Goal: Task Accomplishment & Management: Manage account settings

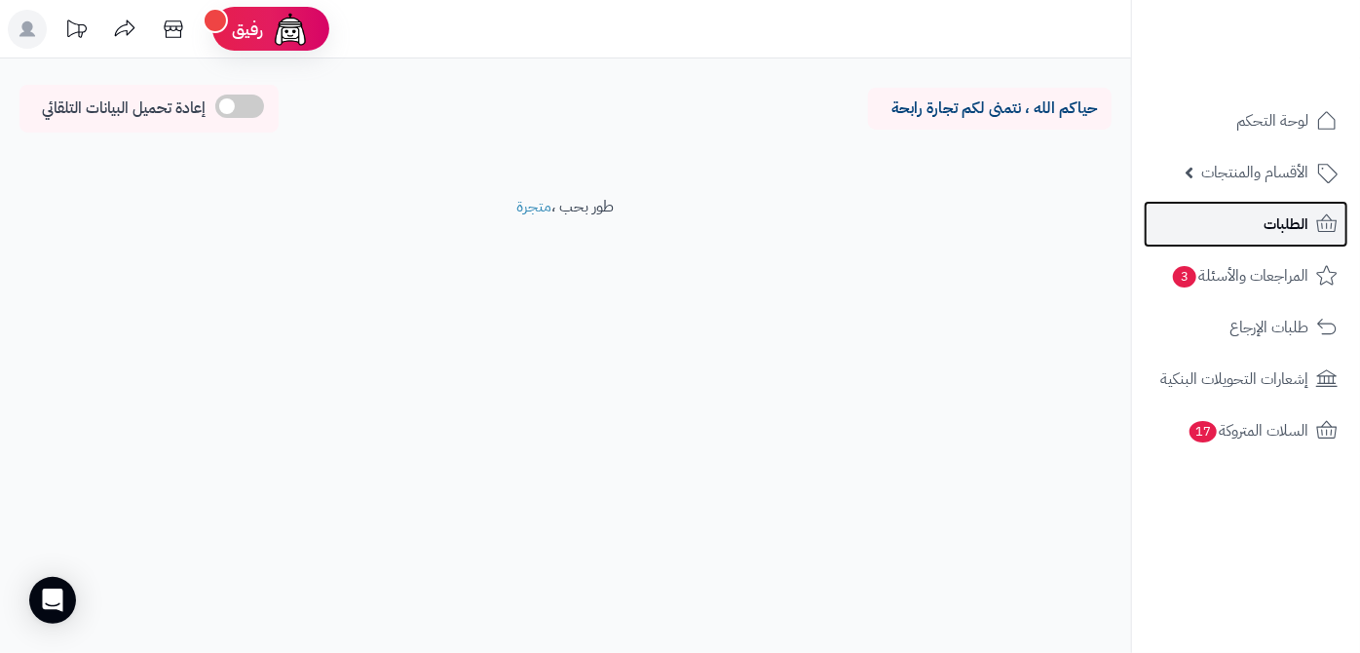
click at [1280, 221] on span "الطلبات" at bounding box center [1286, 223] width 45 height 27
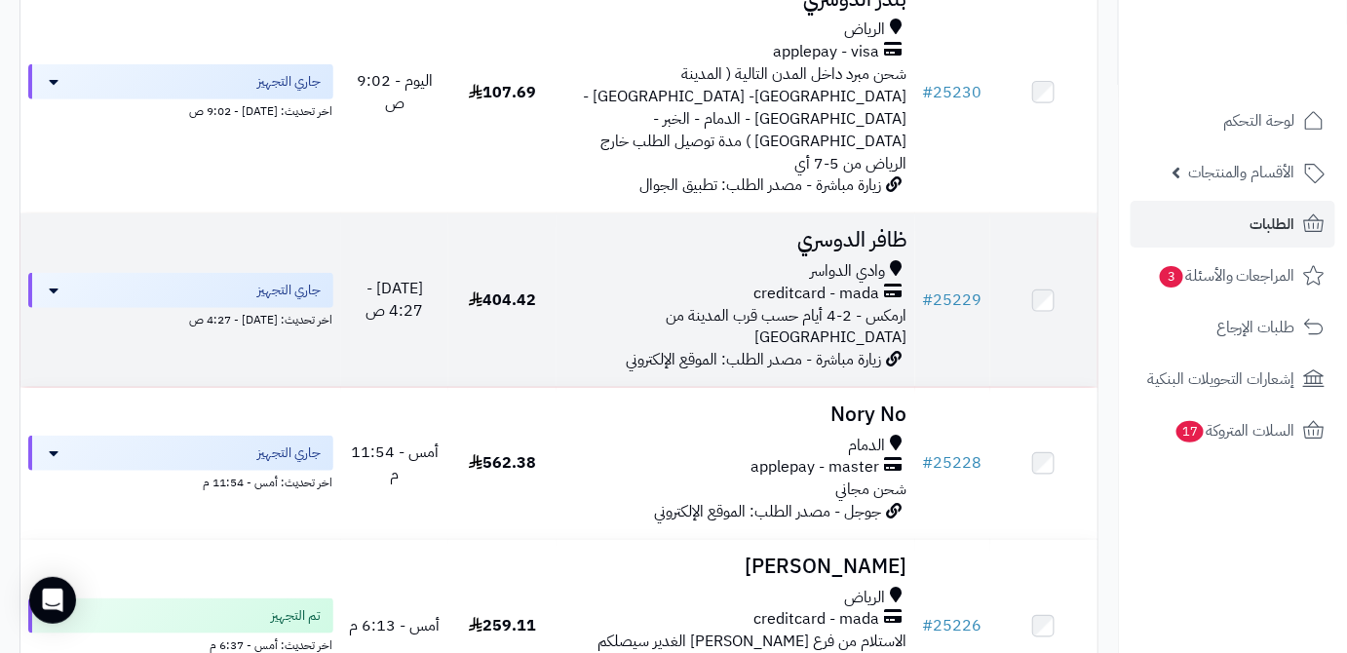
scroll to position [354, 0]
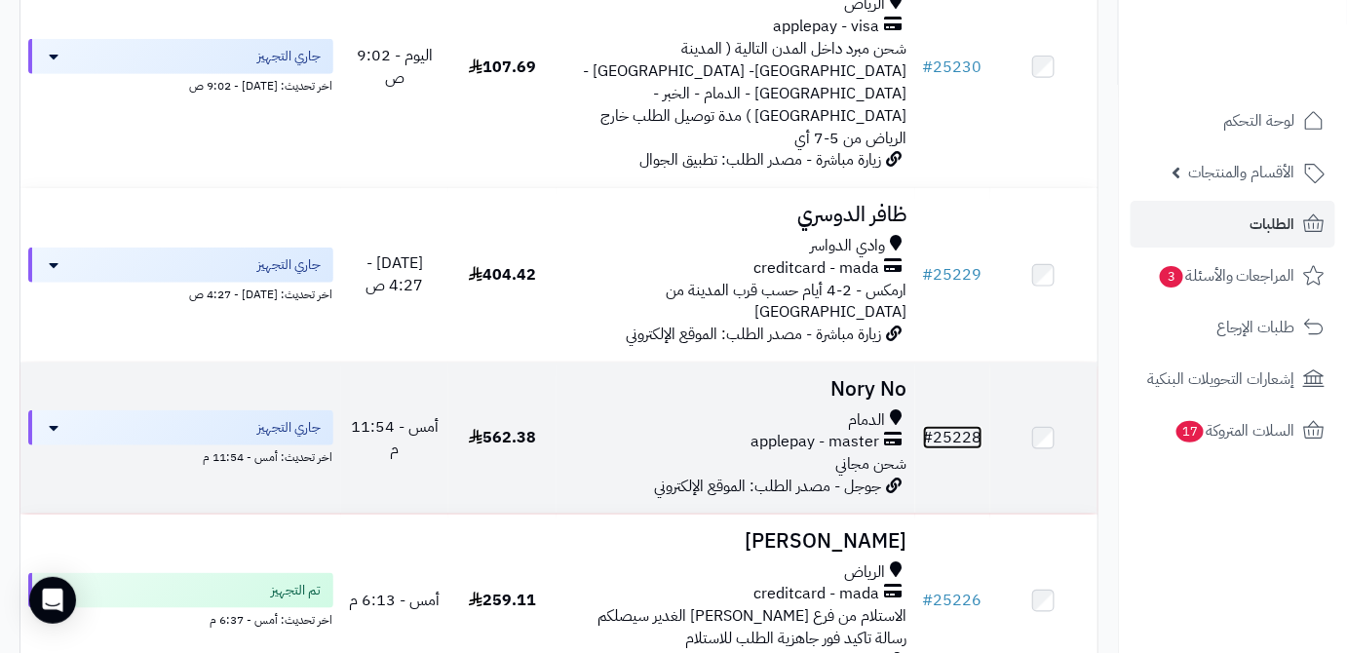
click at [942, 426] on link "# 25228" at bounding box center [952, 437] width 59 height 23
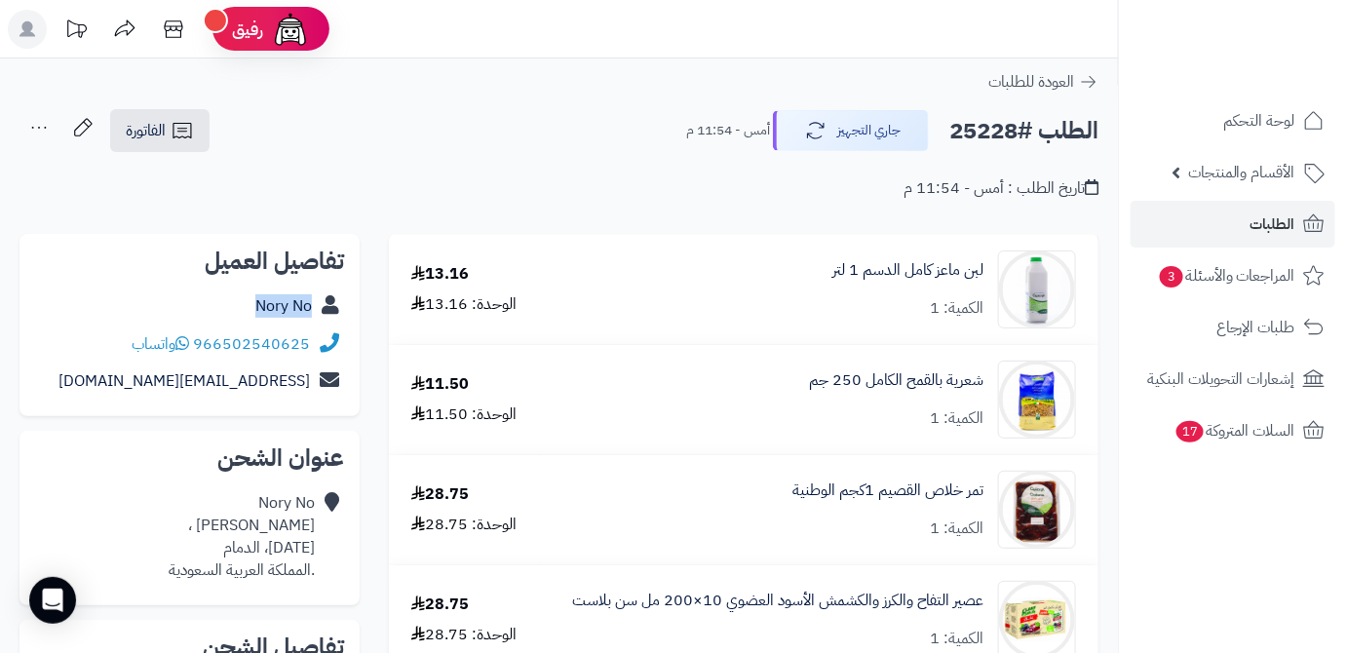
drag, startPoint x: 247, startPoint y: 304, endPoint x: 337, endPoint y: 310, distance: 90.8
click at [337, 310] on div "Nory No" at bounding box center [189, 306] width 309 height 38
copy div "Nory No"
drag, startPoint x: 195, startPoint y: 335, endPoint x: 306, endPoint y: 338, distance: 111.1
click at [306, 338] on div "966502540625 واتساب" at bounding box center [221, 344] width 178 height 22
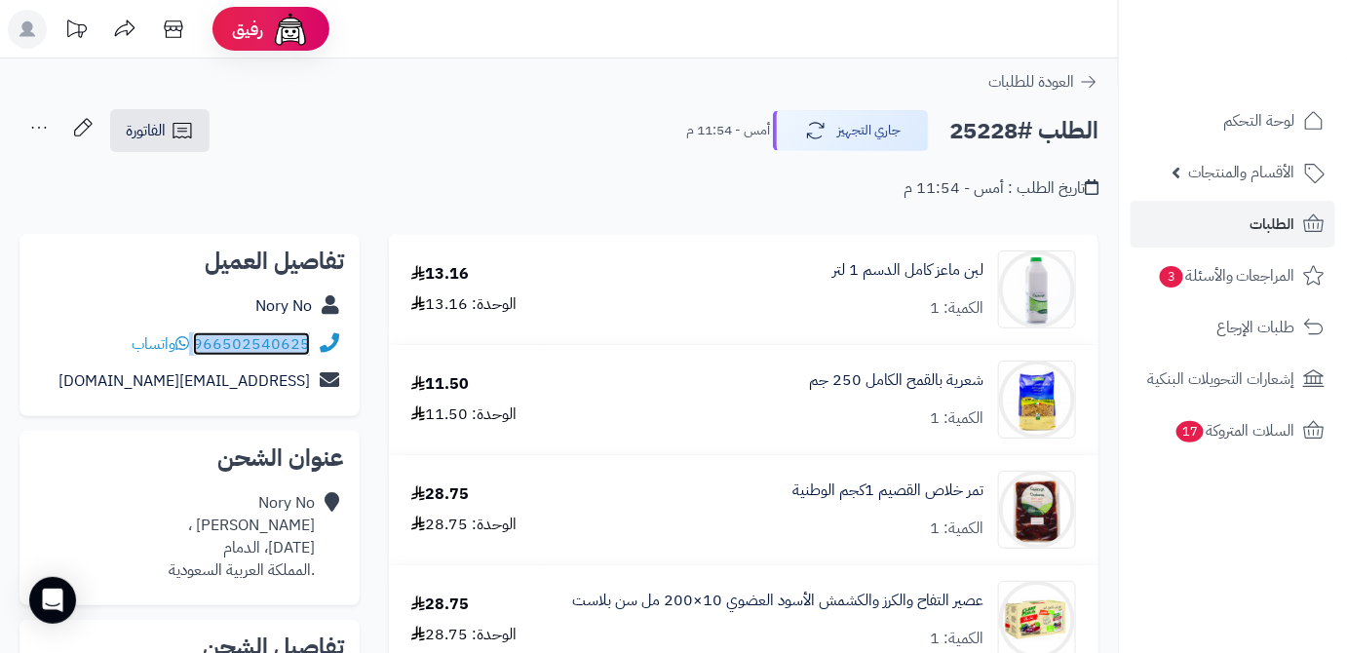
copy div "966502540625"
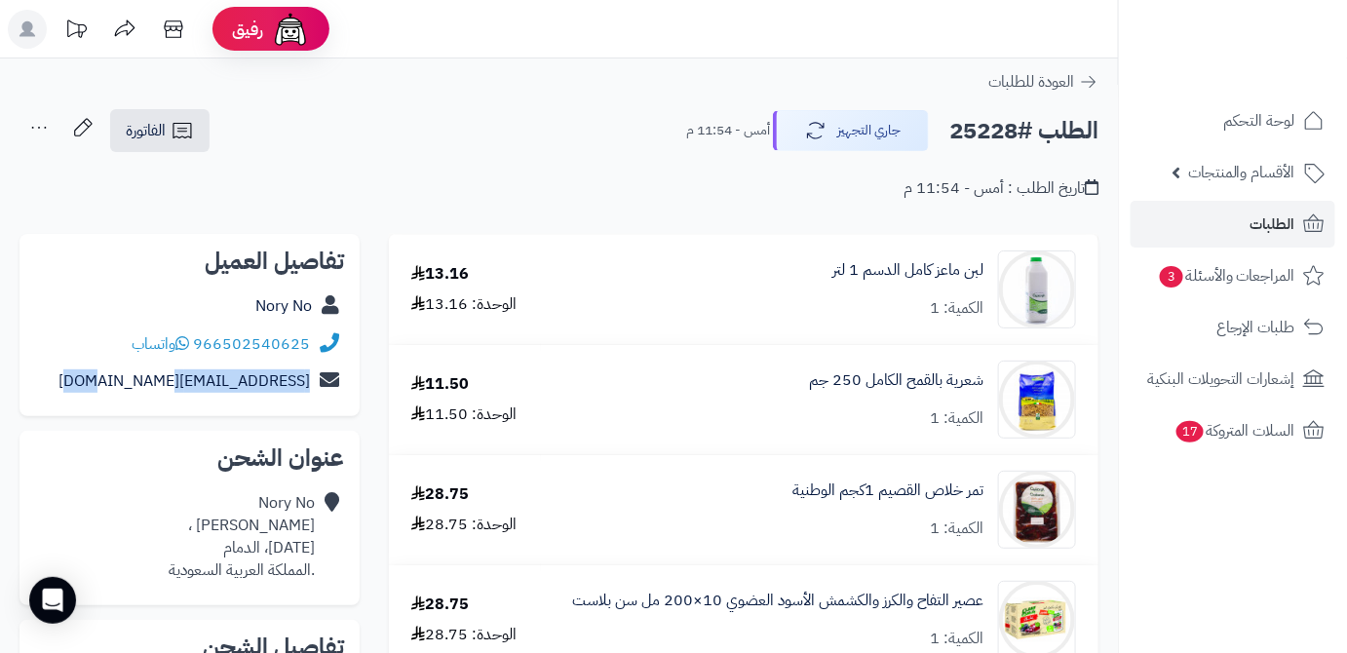
drag, startPoint x: 137, startPoint y: 382, endPoint x: 318, endPoint y: 390, distance: 180.5
click at [318, 390] on div "no07ory@hotmail.com" at bounding box center [189, 382] width 309 height 38
copy div "no07ory@hotmail.com"
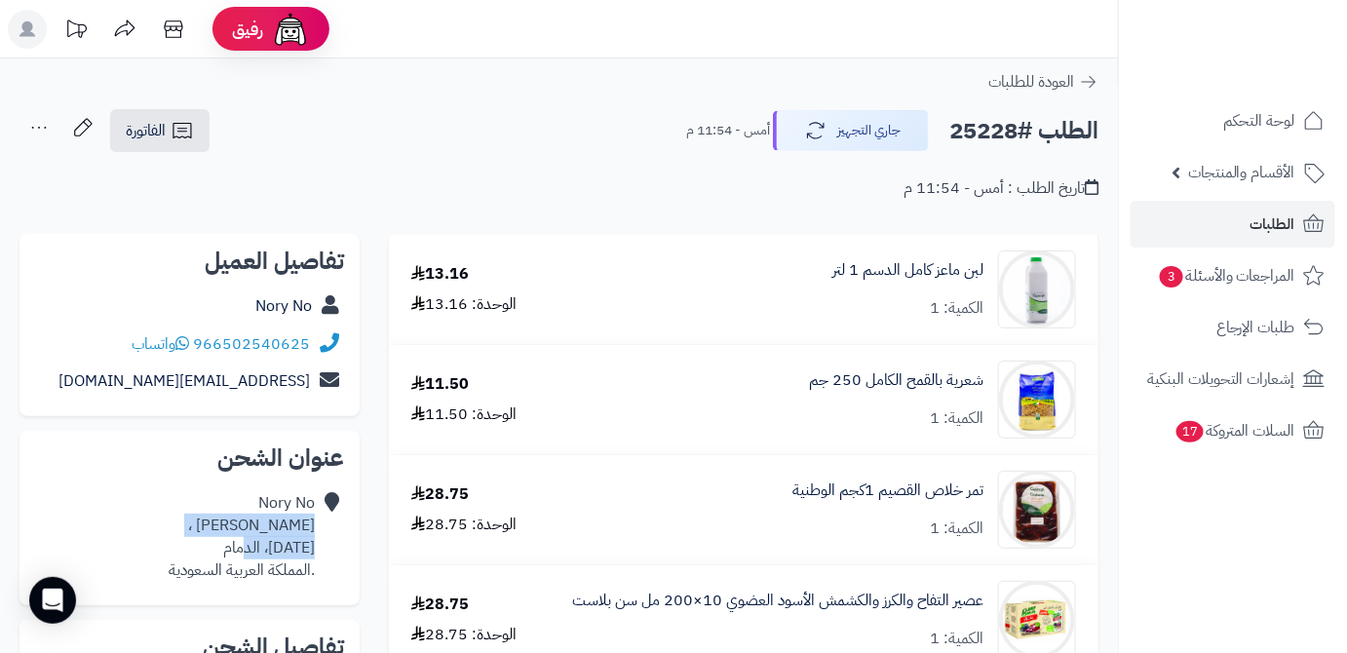
drag, startPoint x: 236, startPoint y: 552, endPoint x: 311, endPoint y: 518, distance: 82.0
click at [311, 518] on div "Nory No سويد الانصاري ، احد، الدمام .المملكة العربية السعودية" at bounding box center [242, 536] width 146 height 89
copy div "سويد الانصاري ، احد، الدمام"
click at [995, 135] on h2 "الطلب #25228" at bounding box center [1023, 131] width 149 height 40
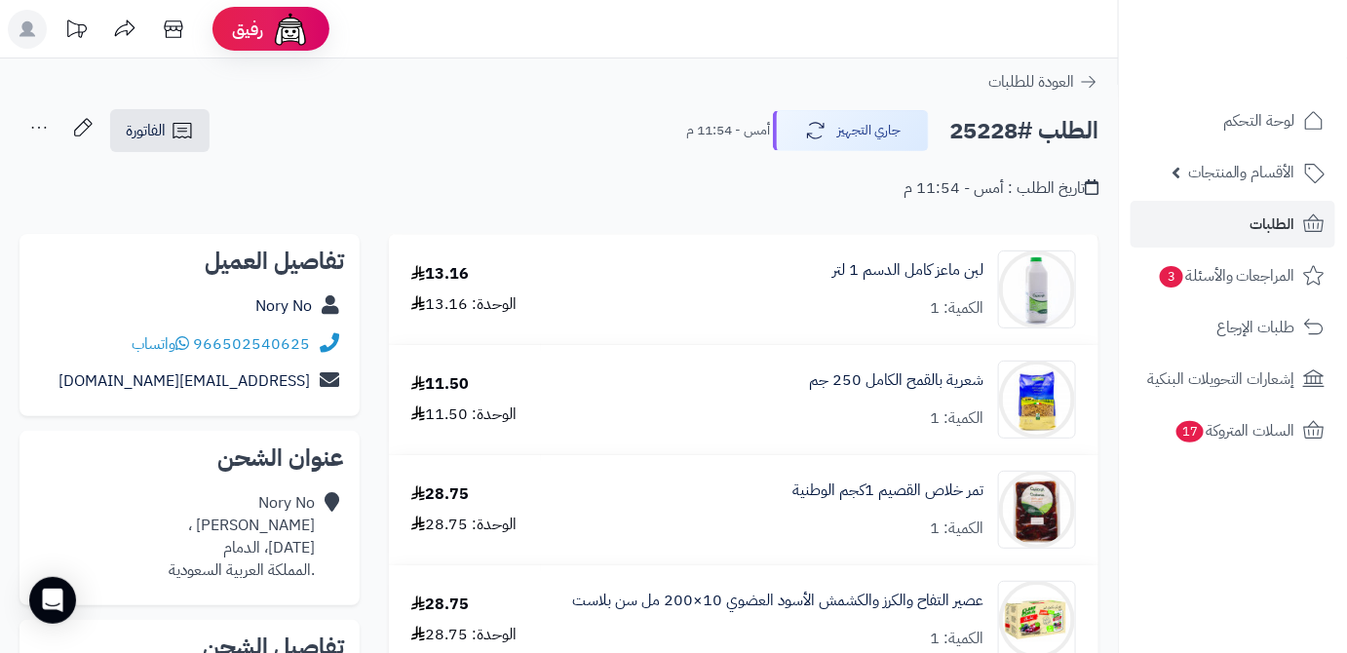
copy h2 "25228"
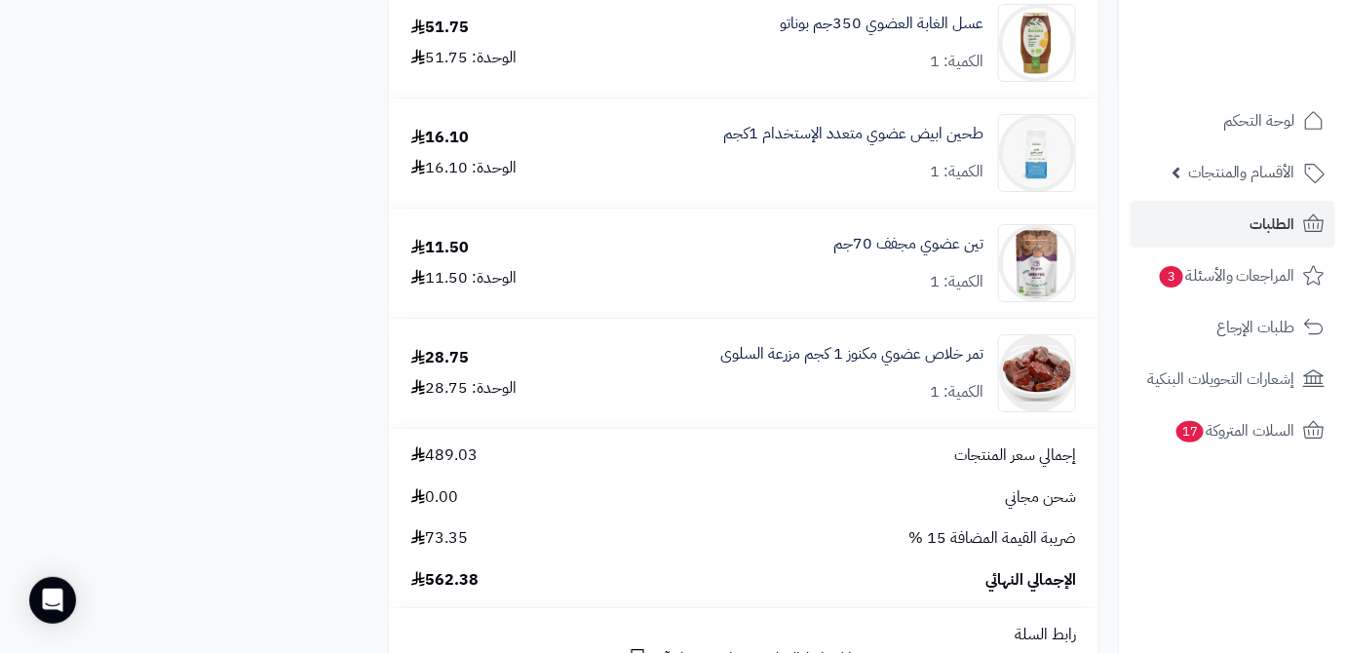
scroll to position [2303, 0]
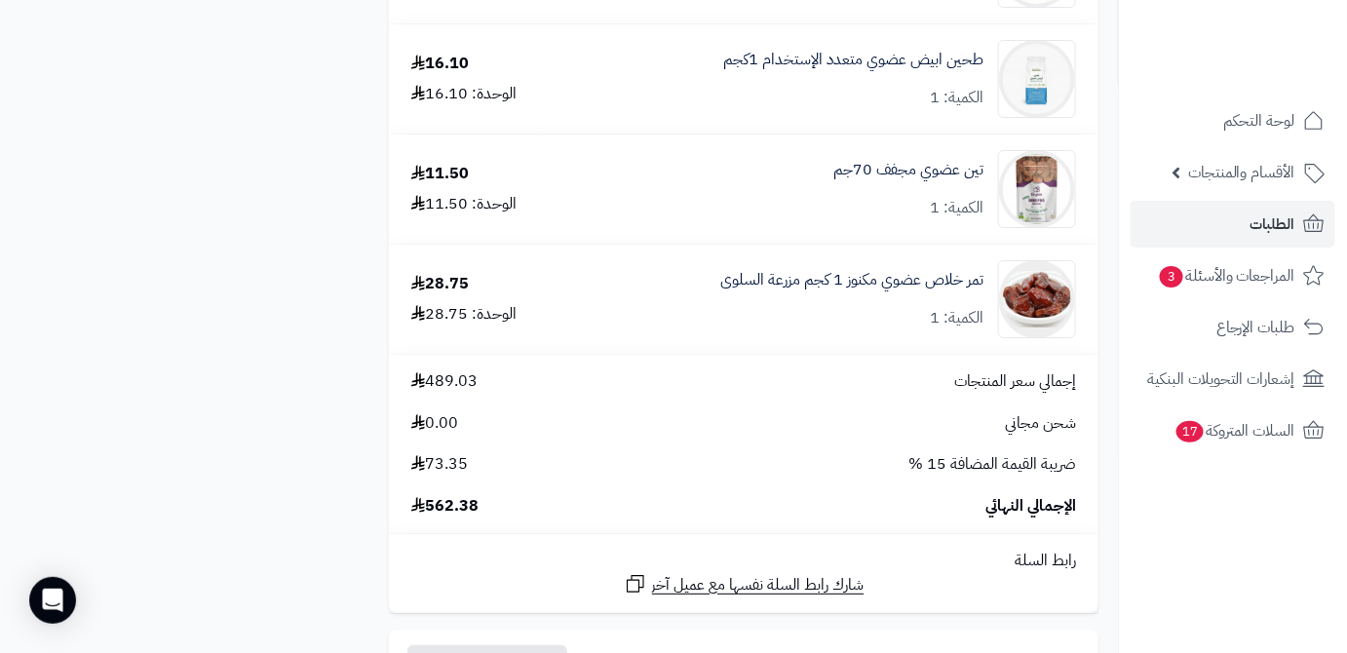
click at [460, 513] on span "562.38" at bounding box center [444, 506] width 67 height 22
copy span "562.38"
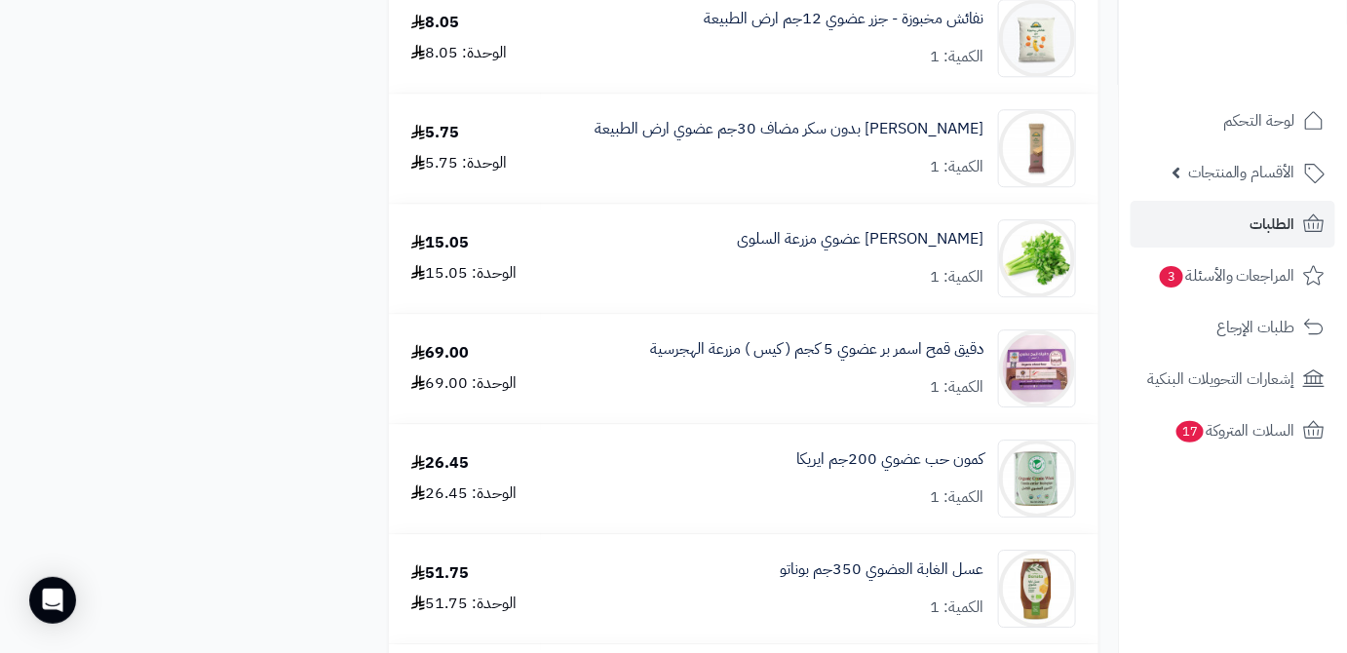
scroll to position [1594, 0]
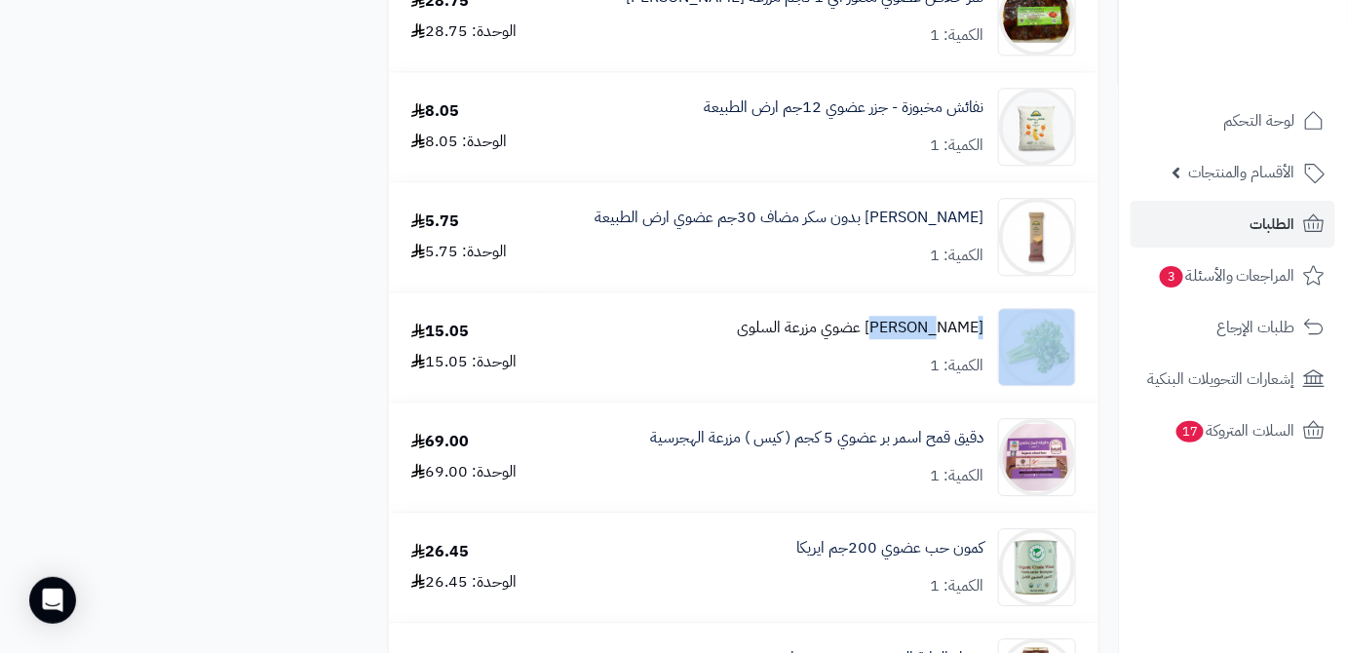
drag, startPoint x: 992, startPoint y: 327, endPoint x: 912, endPoint y: 339, distance: 80.8
click at [912, 339] on div "كرفس عضوي مزرعة السلوى الكمية: 1" at bounding box center [820, 347] width 542 height 78
drag, startPoint x: 888, startPoint y: 364, endPoint x: 904, endPoint y: 360, distance: 17.3
click at [888, 365] on div "كرفس عضوي مزرعة السلوى الكمية: 1" at bounding box center [860, 347] width 247 height 60
drag, startPoint x: 993, startPoint y: 327, endPoint x: 899, endPoint y: 344, distance: 95.0
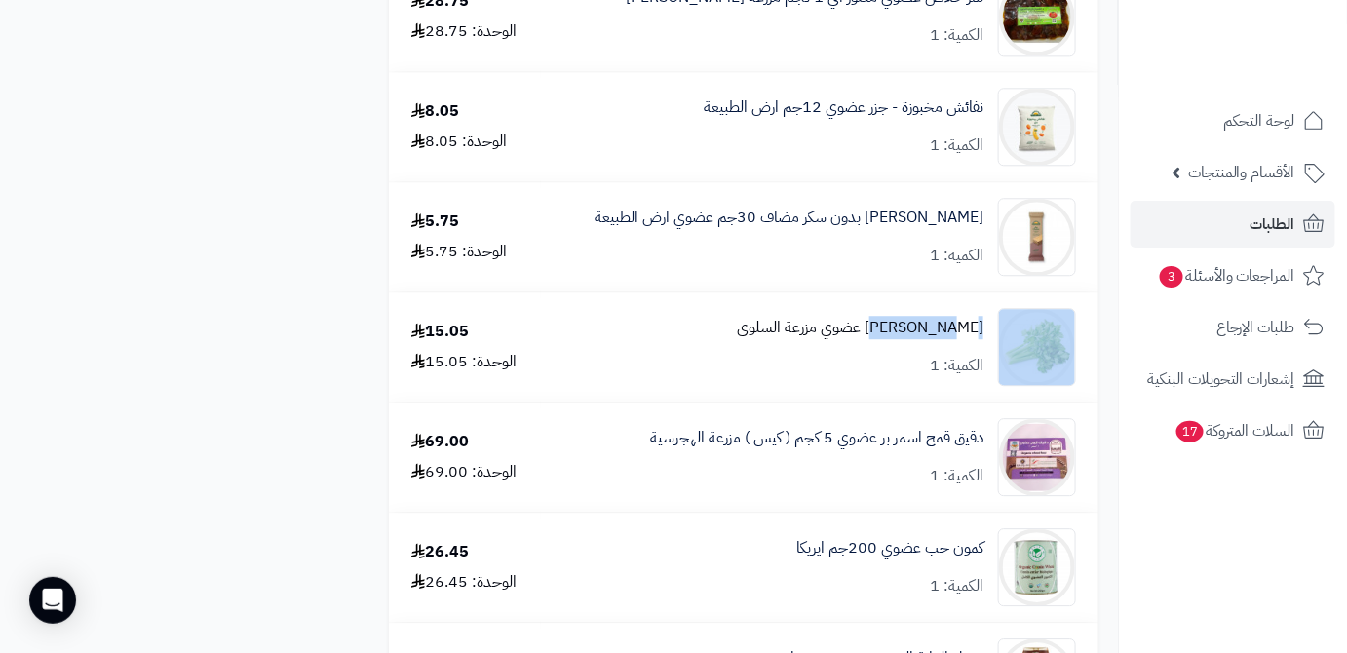
click at [899, 344] on div "كرفس عضوي مزرعة السلوى الكمية: 1" at bounding box center [820, 347] width 542 height 78
copy div "كرفس عضوي"
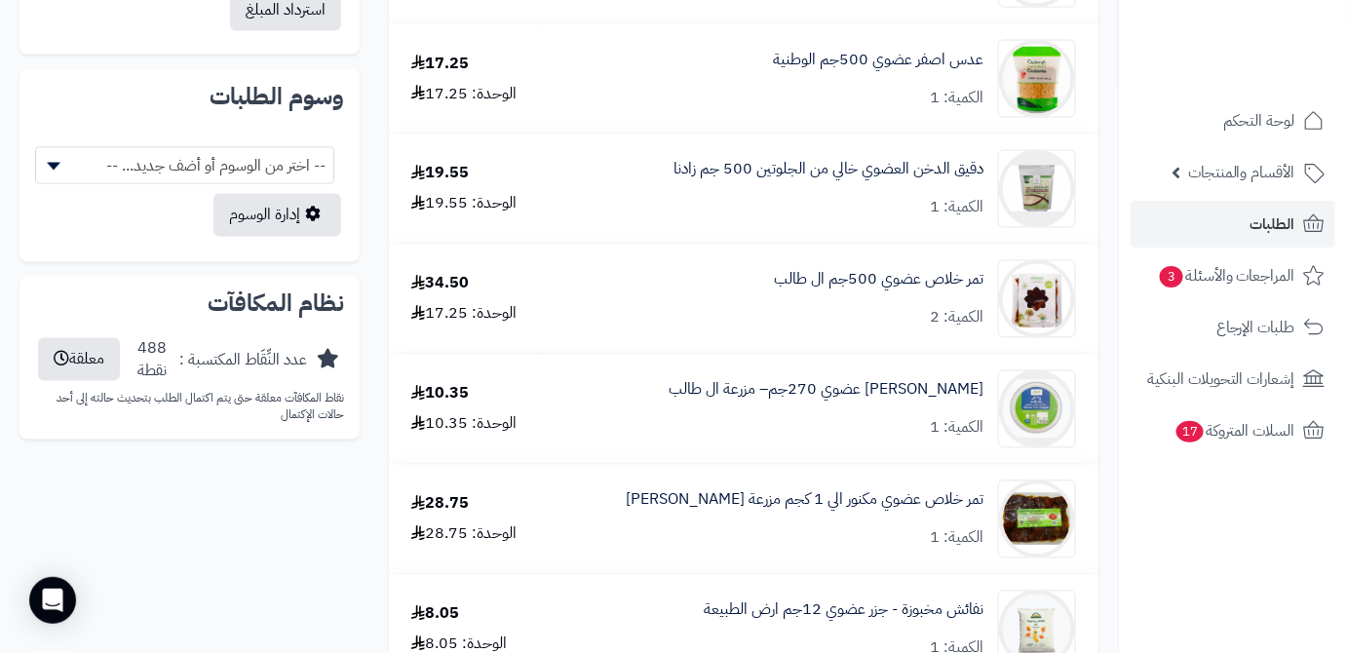
scroll to position [1062, 0]
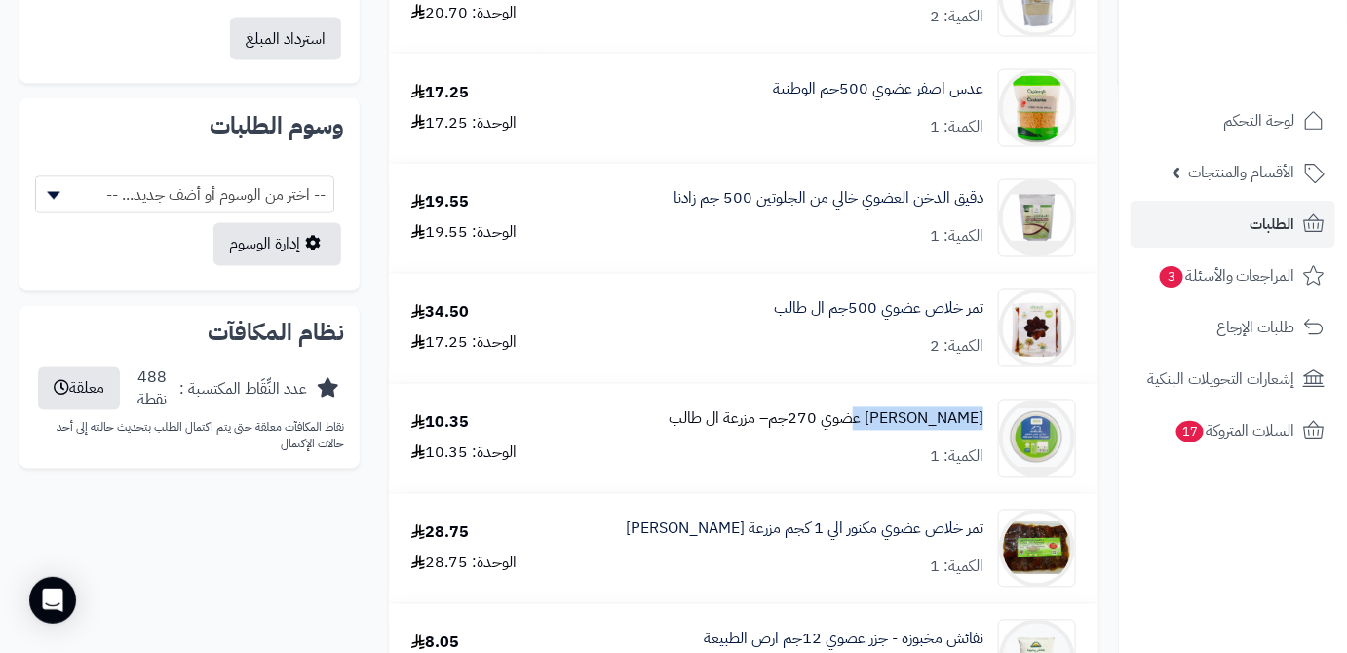
drag, startPoint x: 976, startPoint y: 419, endPoint x: 881, endPoint y: 419, distance: 94.5
click at [881, 419] on div "زبادي بقري عضوي 270جم– مزرعة ال طالب الكمية: 1" at bounding box center [820, 439] width 542 height 78
copy link "زبادي بقري عضوي"
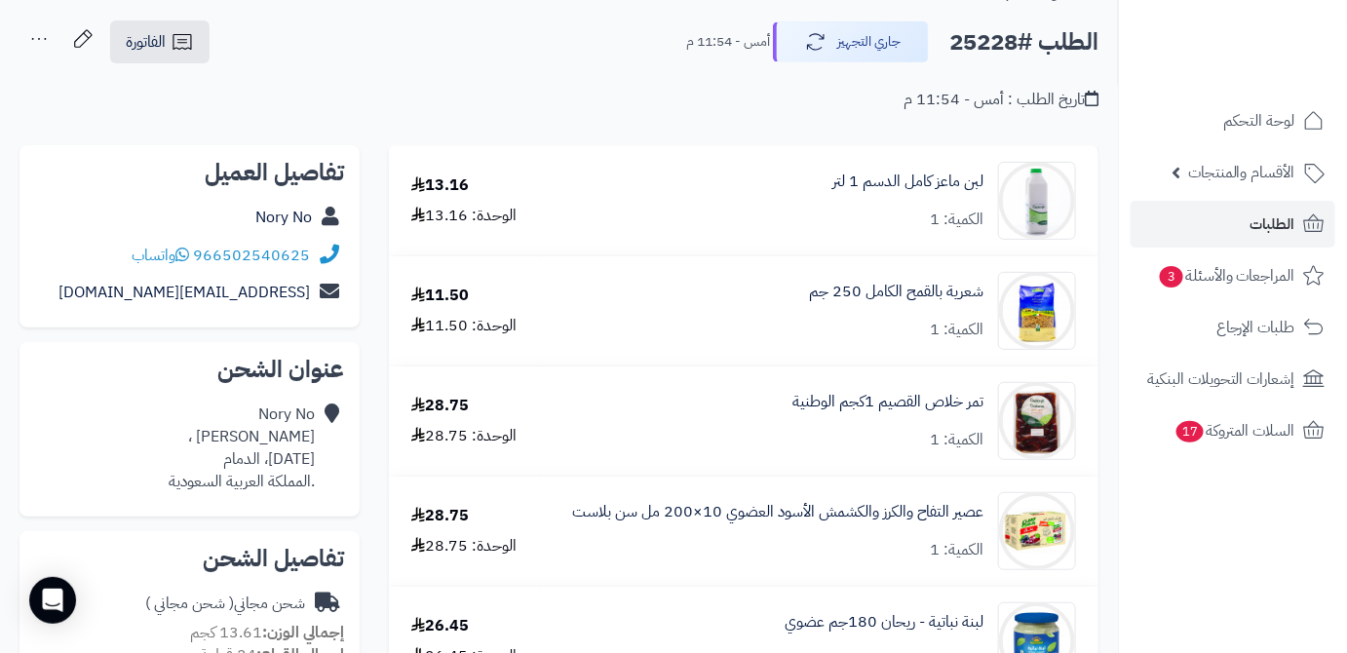
scroll to position [0, 0]
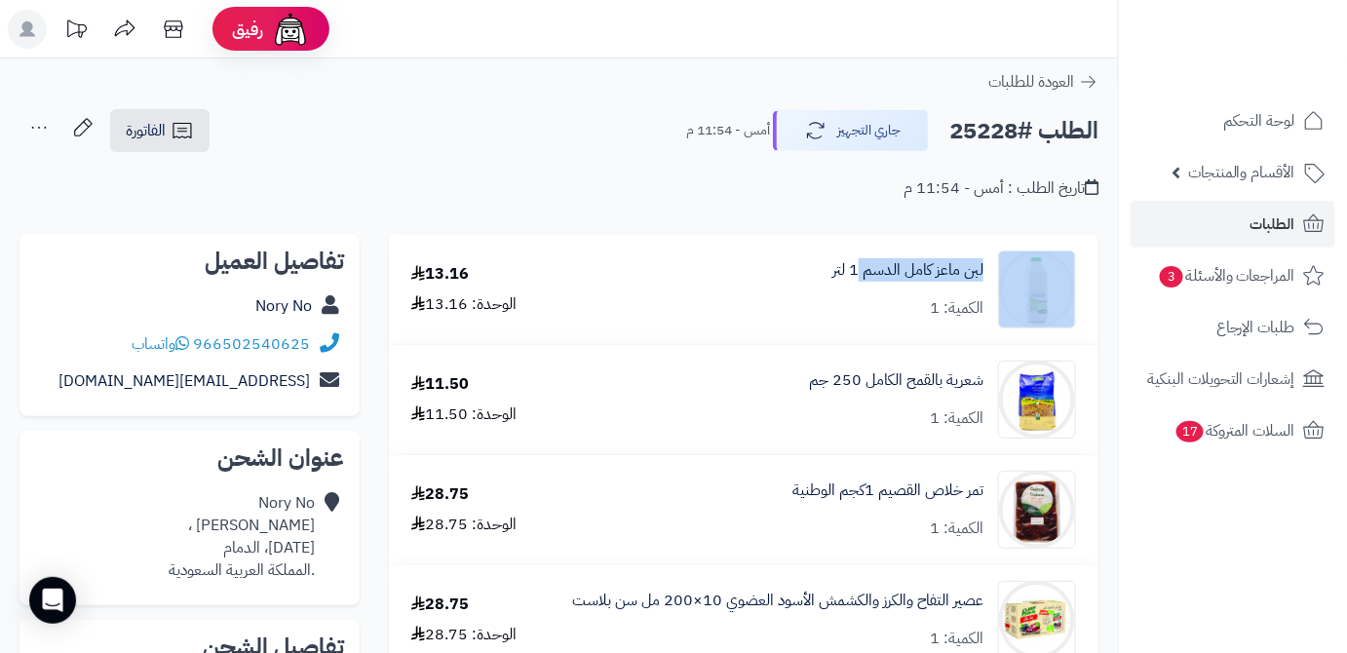
drag, startPoint x: 990, startPoint y: 260, endPoint x: 873, endPoint y: 282, distance: 118.9
click at [860, 288] on div "لبن ماعز كامل الدسم 1 لتر الكمية: 1" at bounding box center [820, 289] width 542 height 78
copy div "لبن ماعز كامل الدسم"
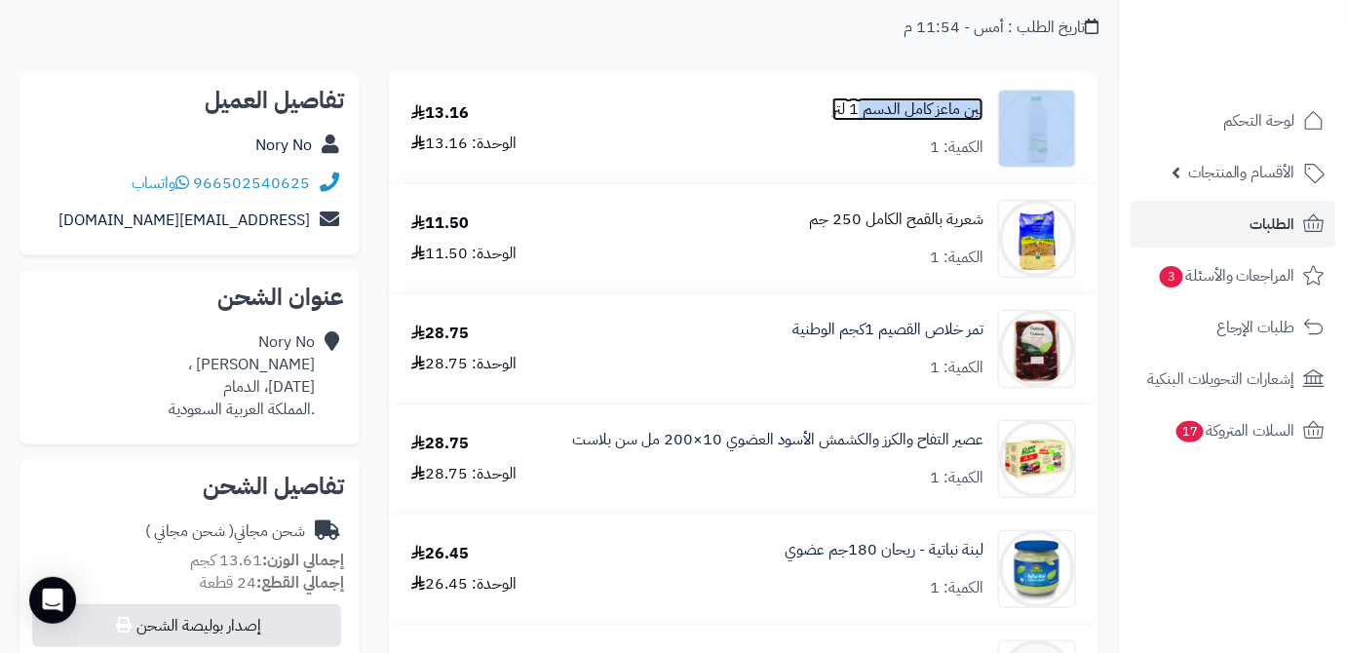
scroll to position [176, 0]
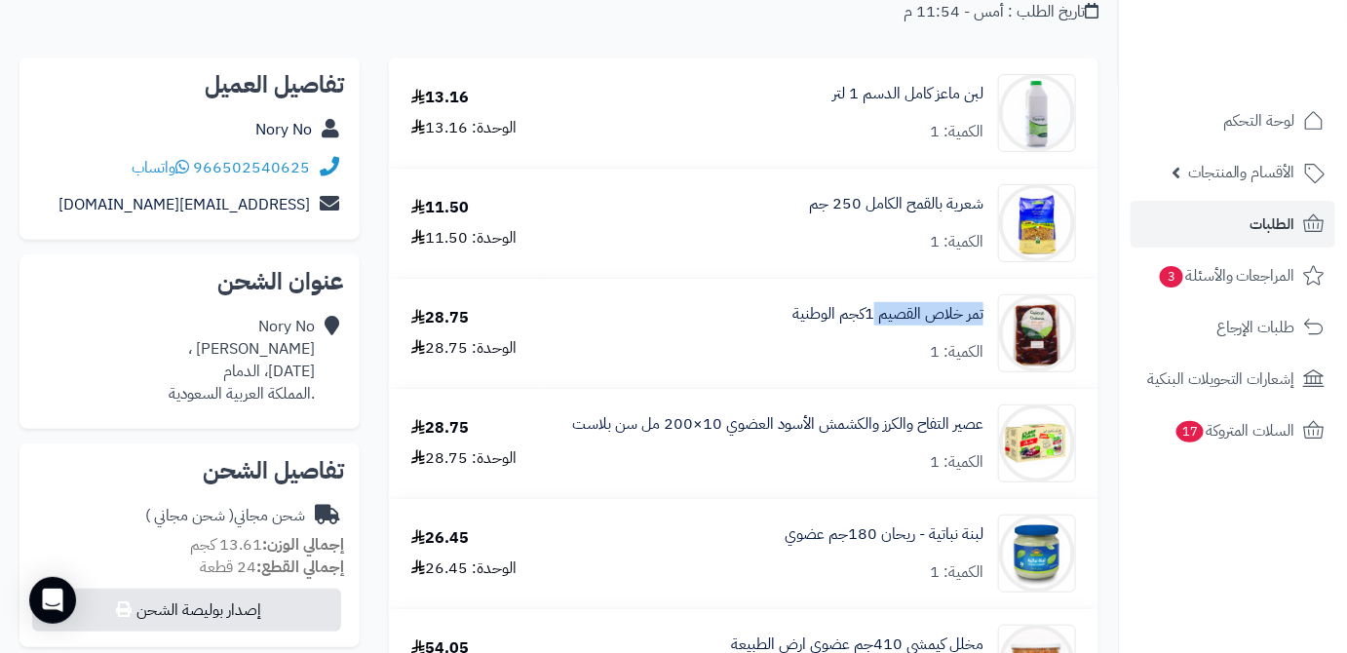
drag, startPoint x: 986, startPoint y: 317, endPoint x: 871, endPoint y: 334, distance: 116.3
click at [871, 334] on div "تمر خلاص القصيم 1كجم الوطنية الكمية: 1" at bounding box center [820, 333] width 542 height 78
copy link "تمر خلاص القصيم"
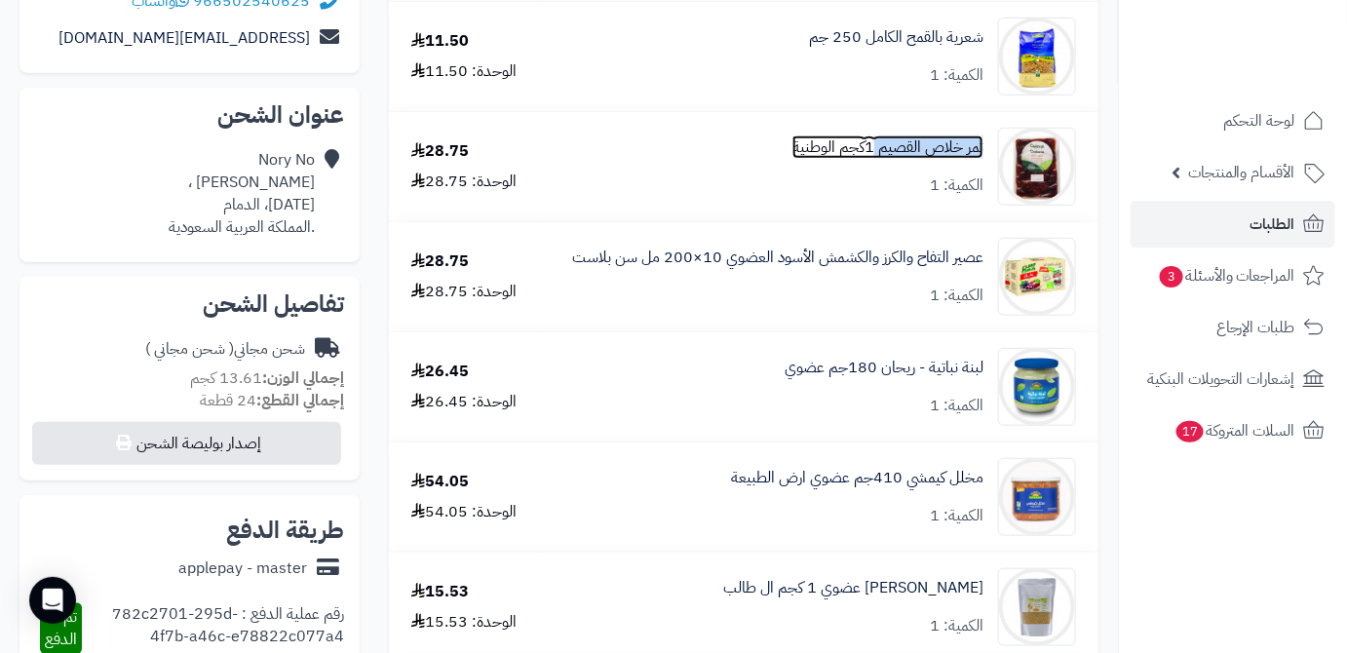
scroll to position [354, 0]
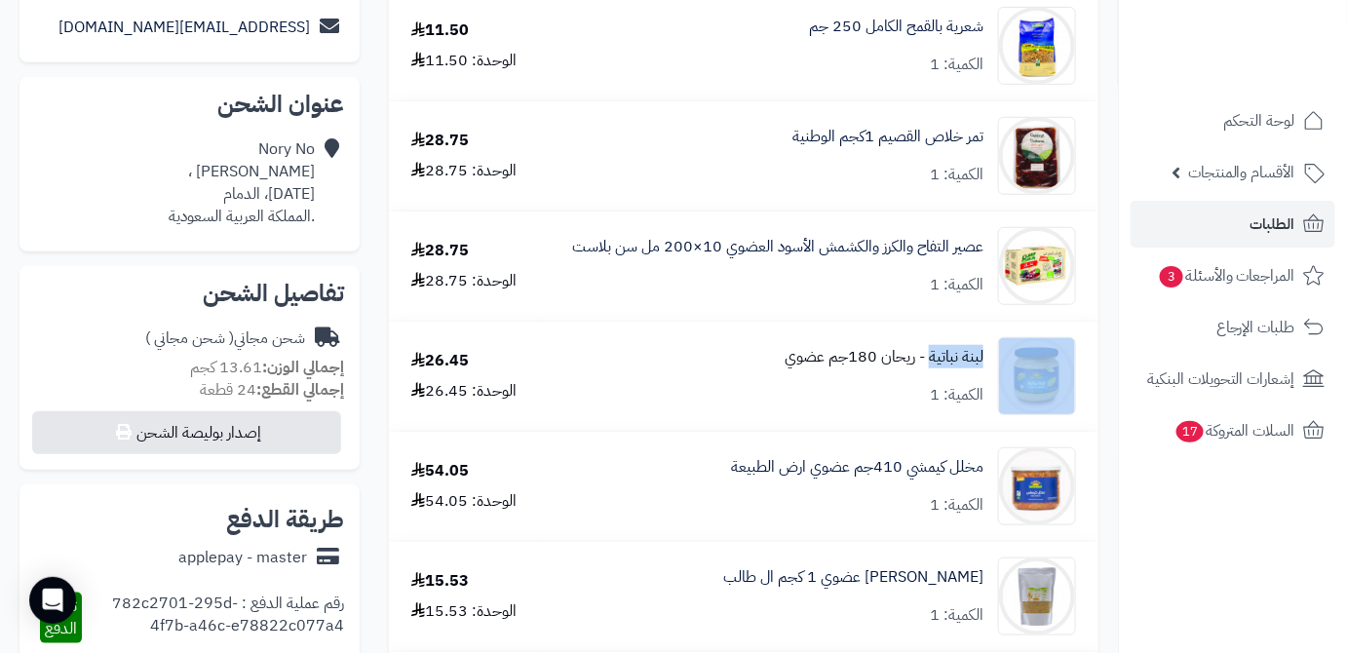
drag, startPoint x: 992, startPoint y: 355, endPoint x: 929, endPoint y: 358, distance: 63.4
click at [929, 358] on div "لبنة نباتية - ريحان 180جم عضوي الكمية: 1" at bounding box center [820, 376] width 542 height 78
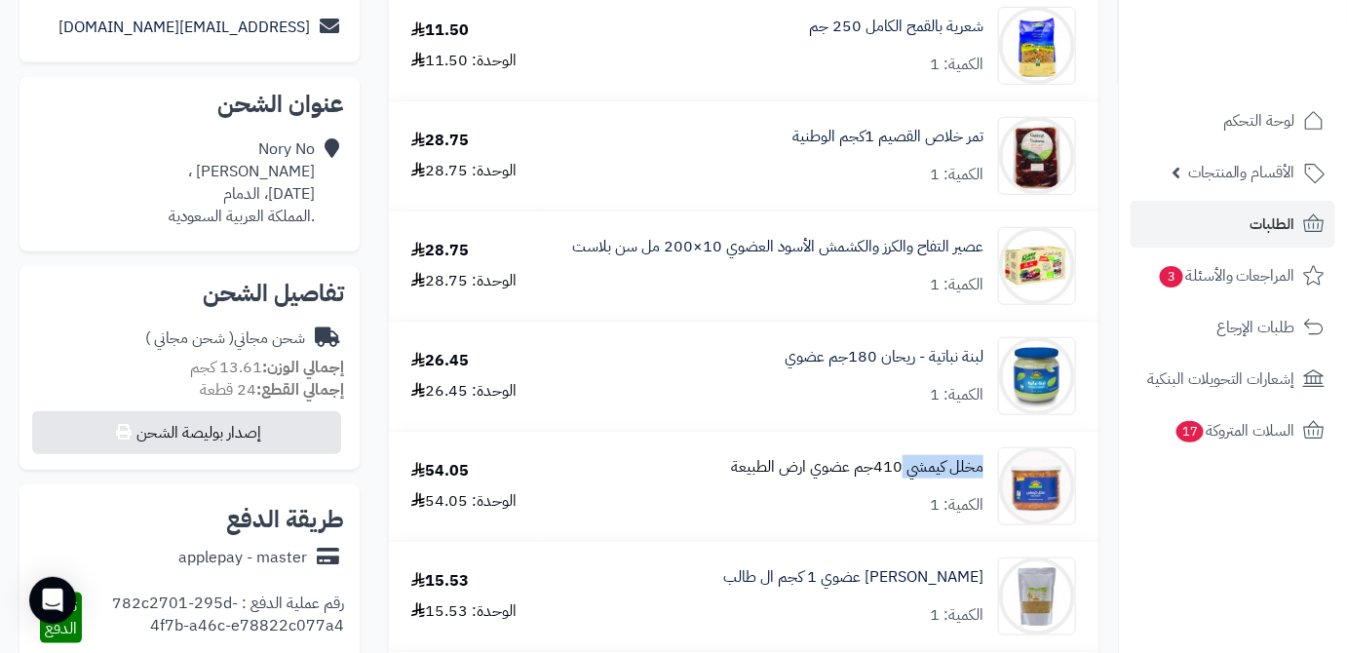
drag, startPoint x: 987, startPoint y: 466, endPoint x: 903, endPoint y: 475, distance: 84.3
click at [903, 475] on div "مخلل كيمشي 410جم عضوي ارض الطبيعة الكمية: 1" at bounding box center [820, 486] width 542 height 78
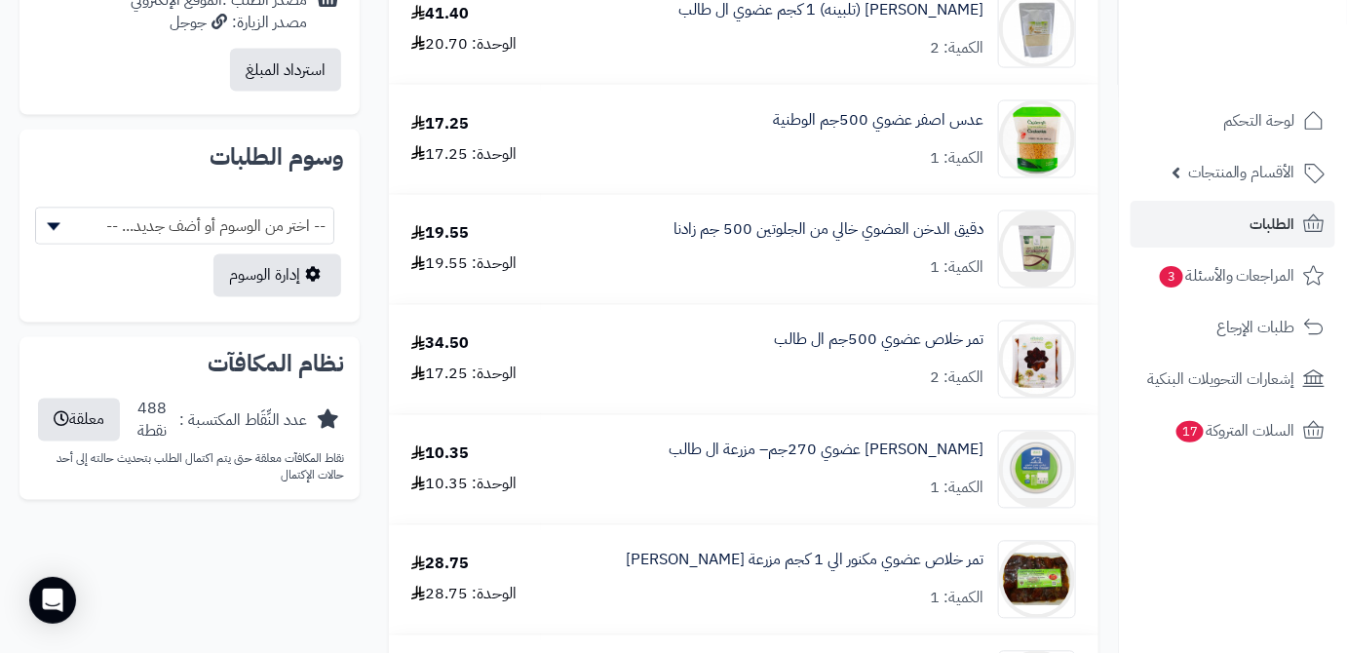
scroll to position [1062, 0]
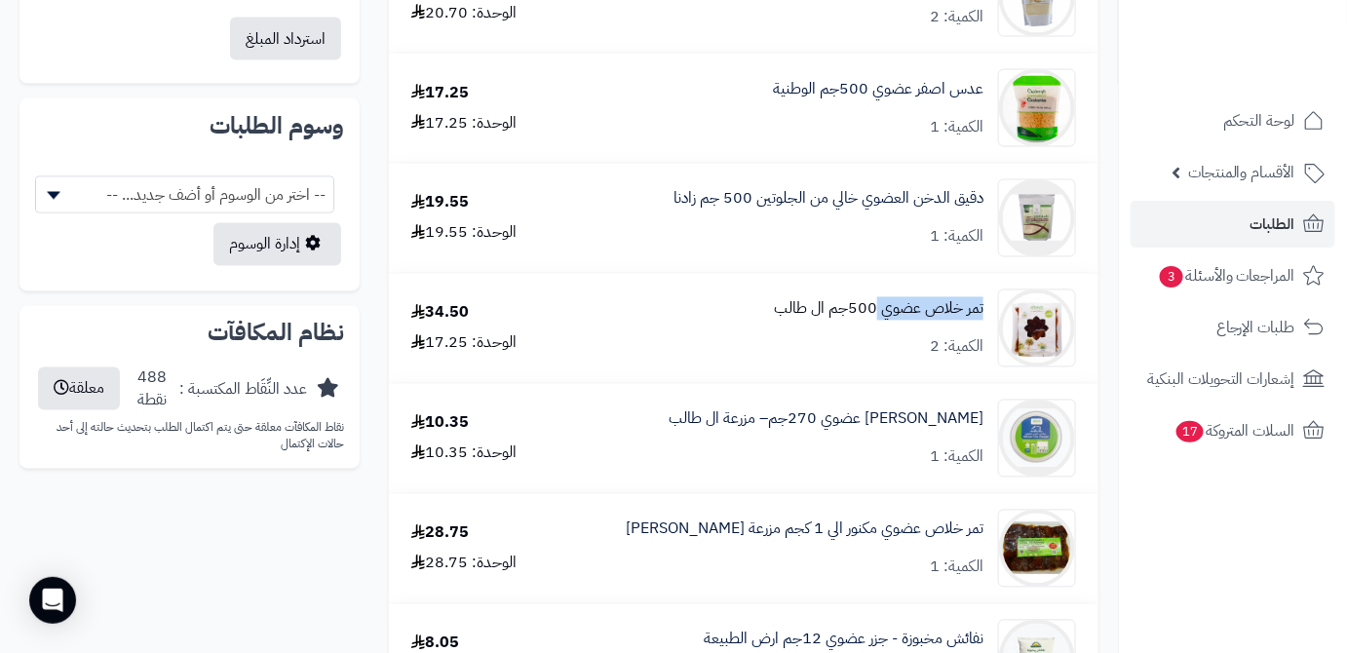
drag, startPoint x: 989, startPoint y: 308, endPoint x: 881, endPoint y: 320, distance: 108.8
click at [878, 320] on div "تمر خلاص عضوي 500جم ال طالب الكمية: 2" at bounding box center [820, 328] width 542 height 78
drag, startPoint x: 987, startPoint y: 523, endPoint x: 847, endPoint y: 533, distance: 140.7
click at [847, 533] on div "تمر خلاص عضوي مكنور الي 1 كجم مزرعة الشهوان الكمية: 1" at bounding box center [820, 549] width 542 height 78
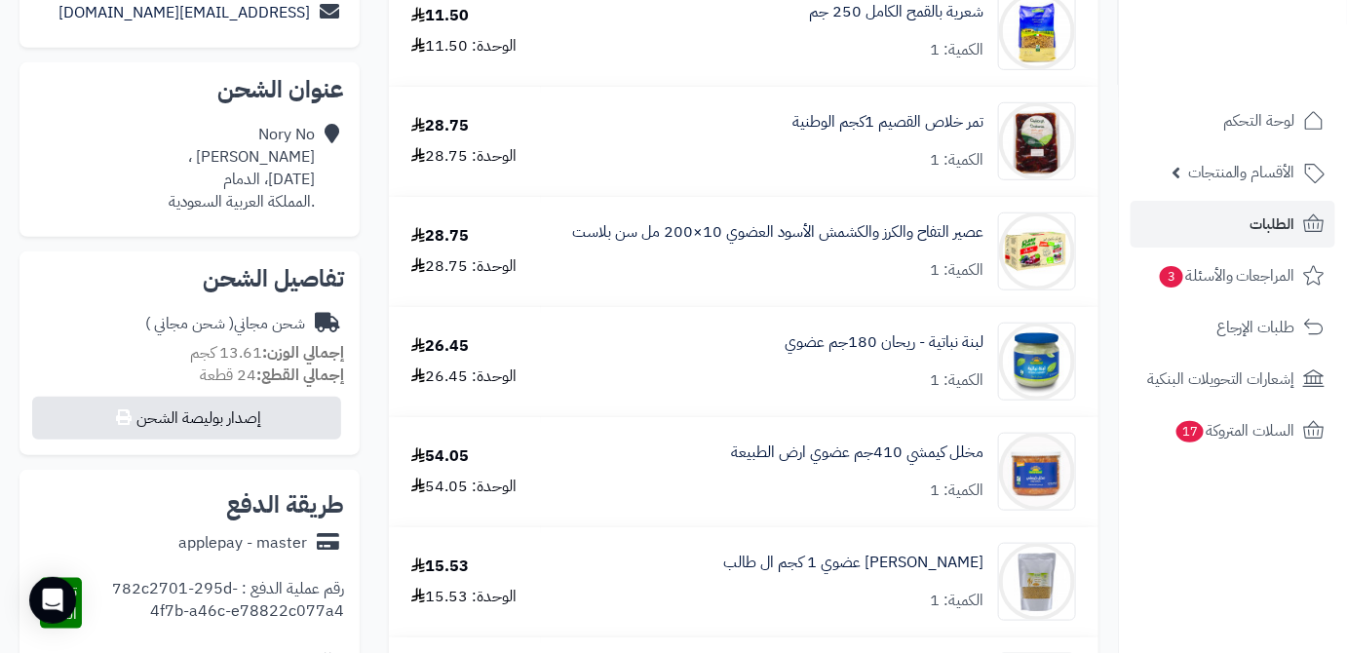
scroll to position [354, 0]
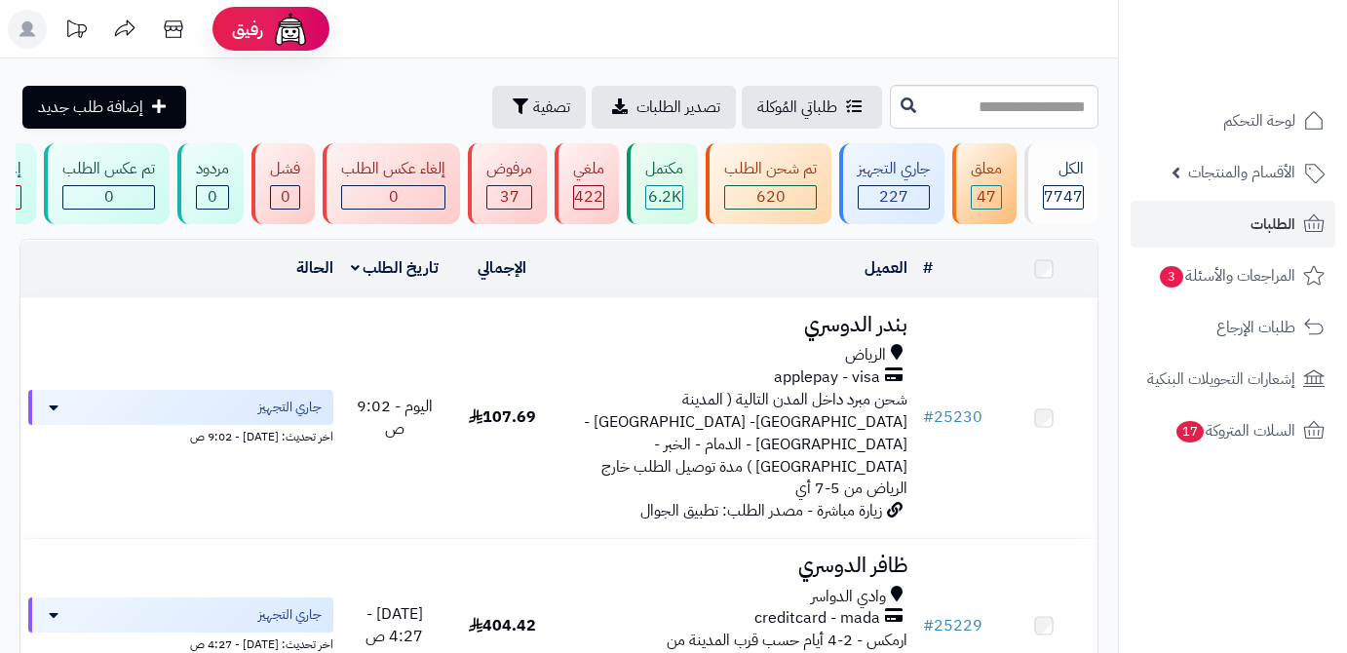
scroll to position [354, 0]
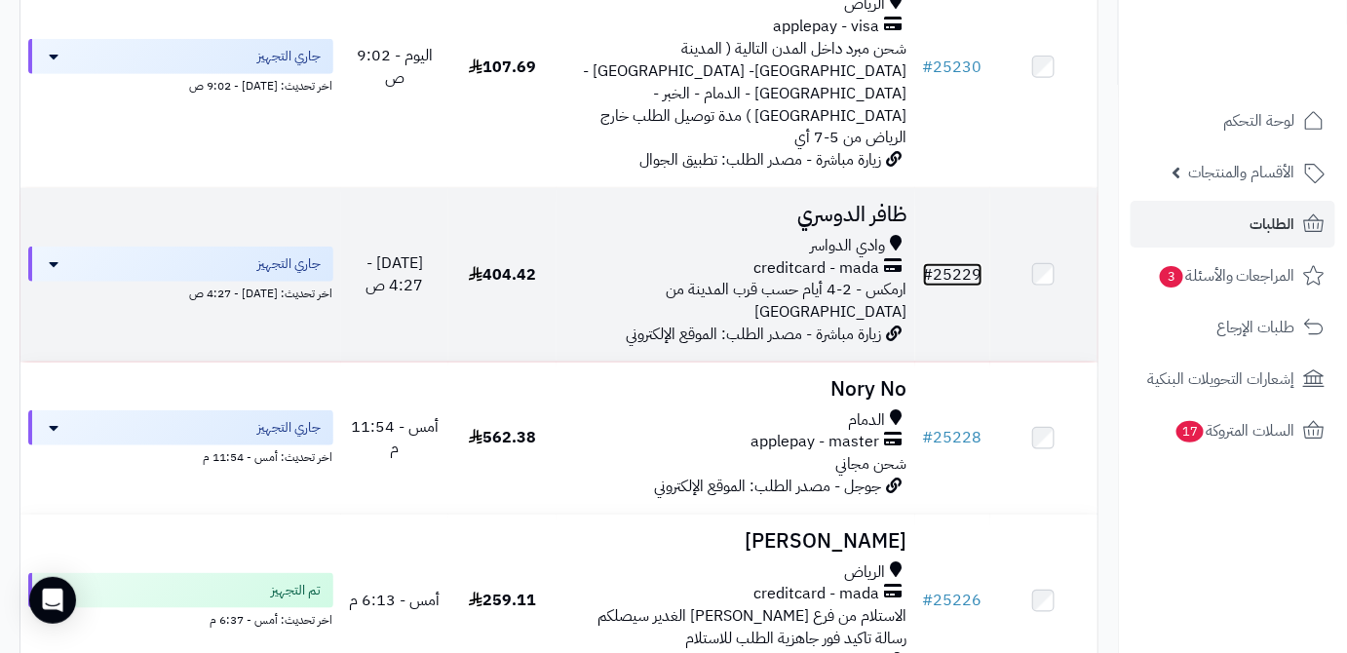
click at [953, 263] on link "# 25229" at bounding box center [952, 274] width 59 height 23
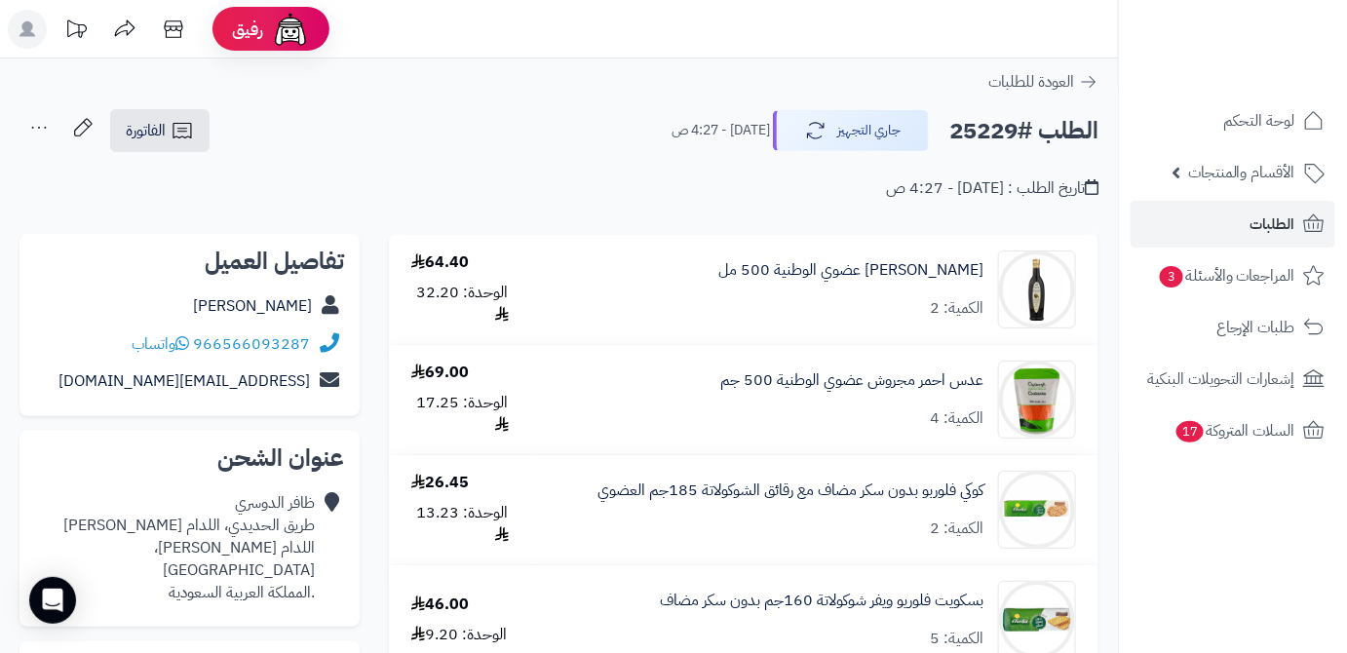
click at [994, 132] on h2 "الطلب #25229" at bounding box center [1023, 131] width 149 height 40
copy h2 "25229"
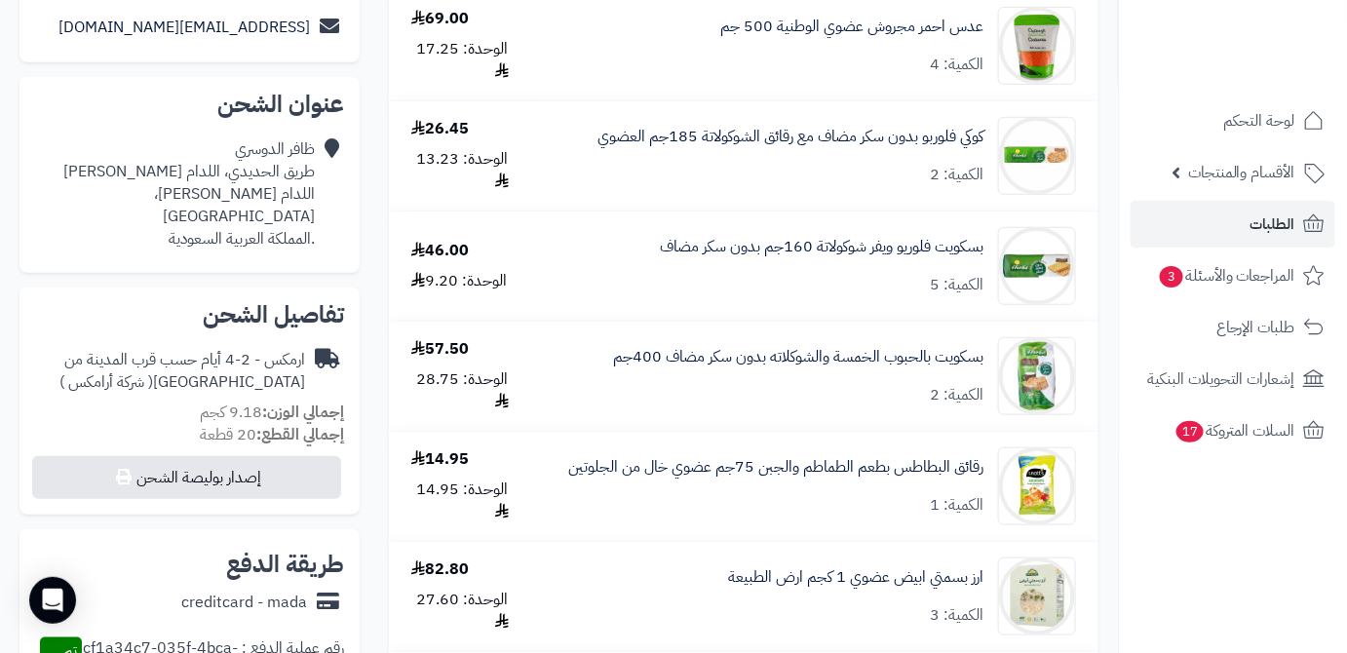
scroll to position [797, 0]
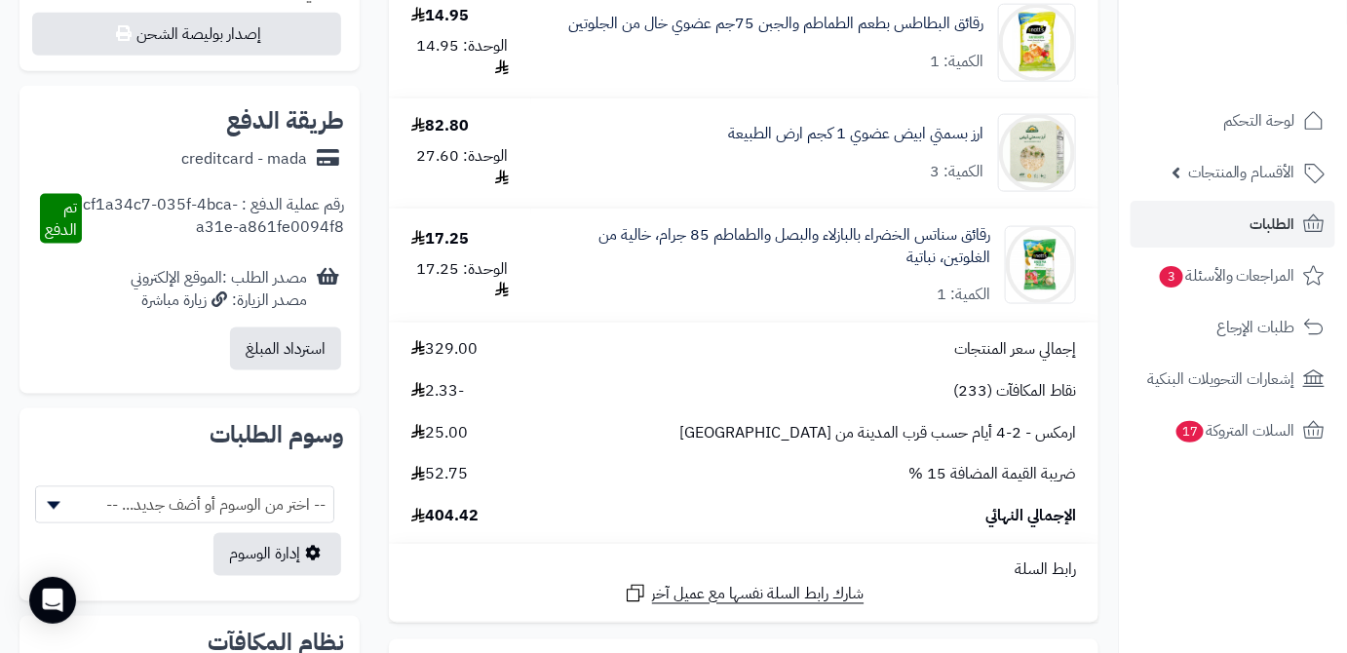
click at [462, 524] on span "404.42" at bounding box center [444, 517] width 67 height 22
copy span "404.42"
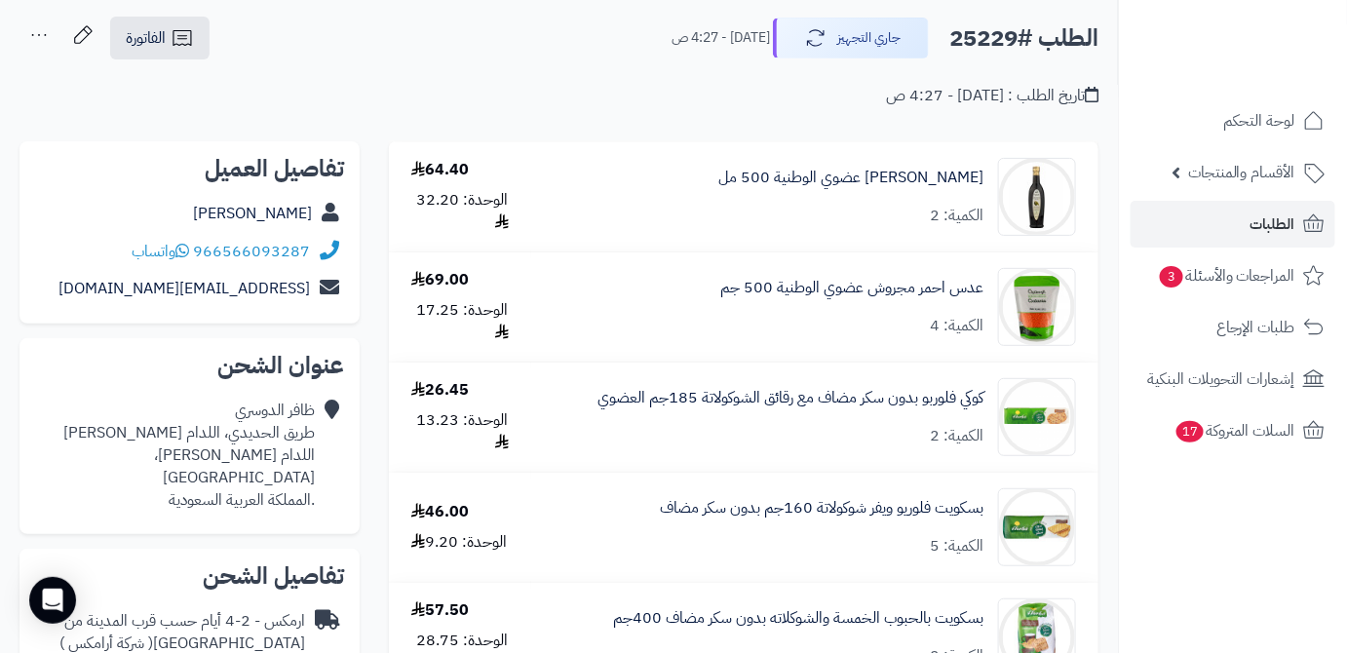
scroll to position [88, 0]
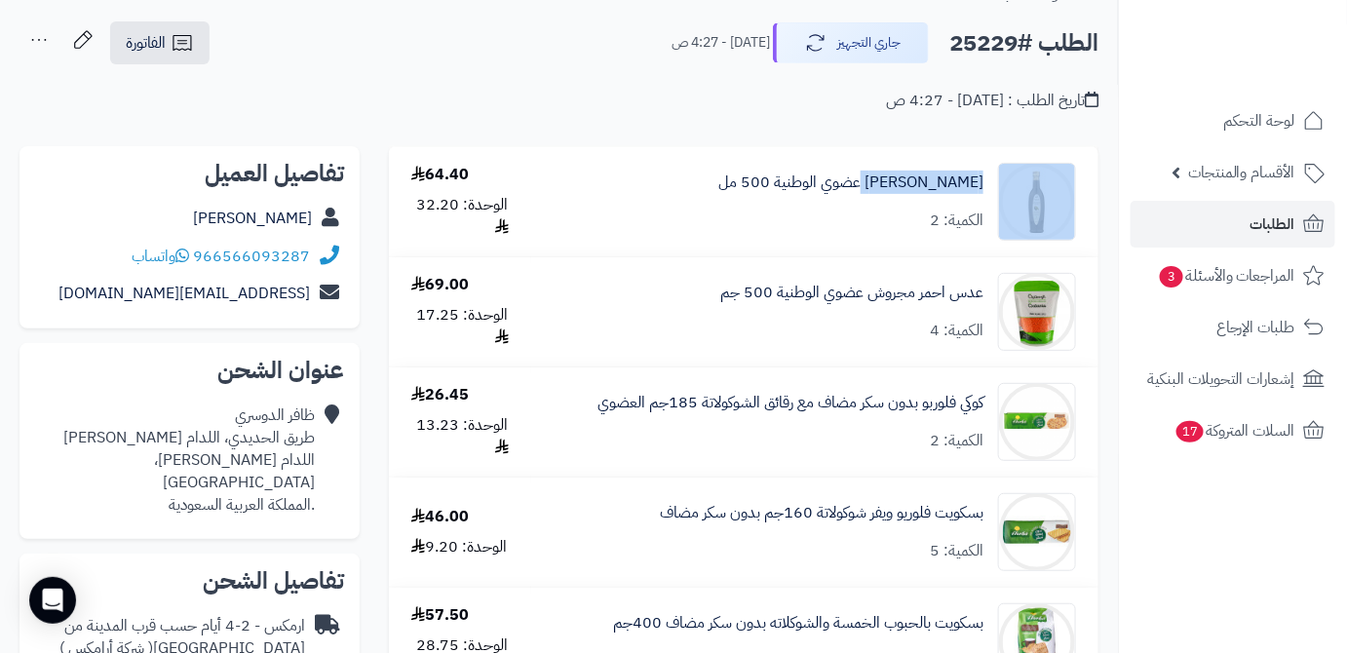
drag, startPoint x: 992, startPoint y: 180, endPoint x: 880, endPoint y: 194, distance: 112.9
click at [880, 194] on div "زيت زيتون عضوي الوطنية 500 مل الكمية: 2" at bounding box center [815, 202] width 552 height 78
copy div "زيت زيتون عضوي"
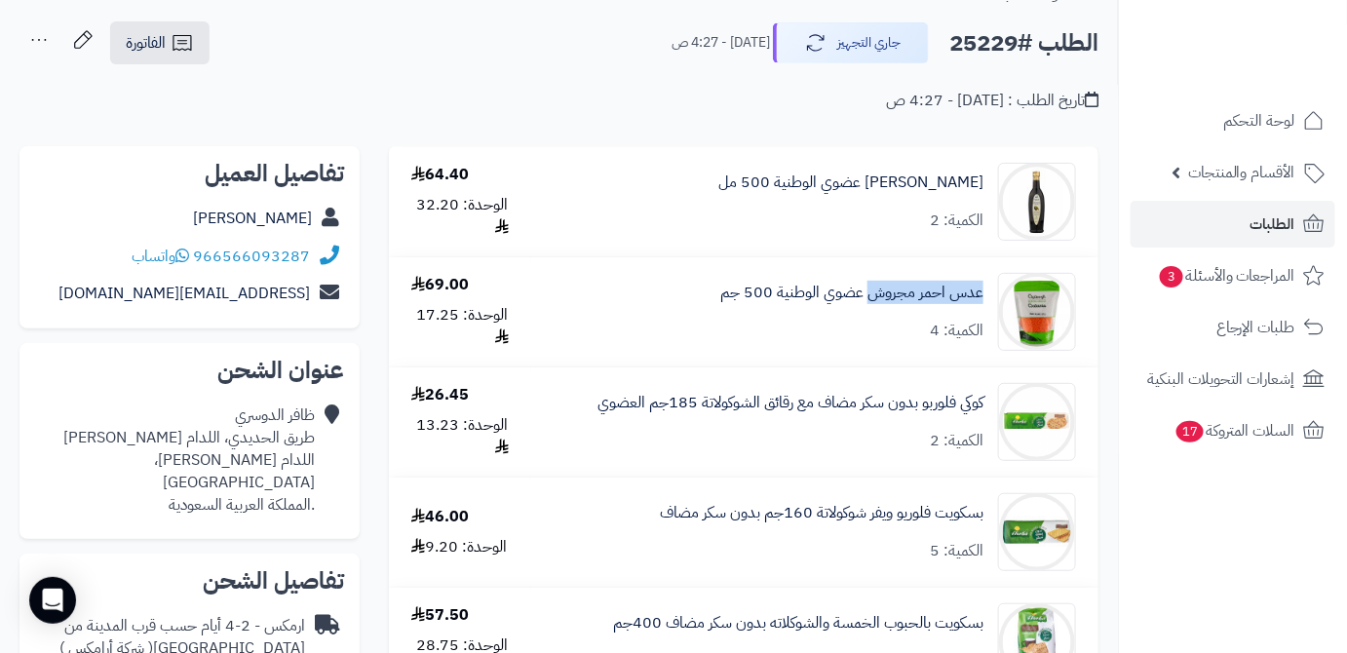
drag, startPoint x: 989, startPoint y: 287, endPoint x: 870, endPoint y: 312, distance: 121.6
click at [870, 312] on div "عدس احمر مجروش عضوي الوطنية 500 جم الكمية: 4" at bounding box center [815, 312] width 552 height 78
copy link "عدس احمر مجروش"
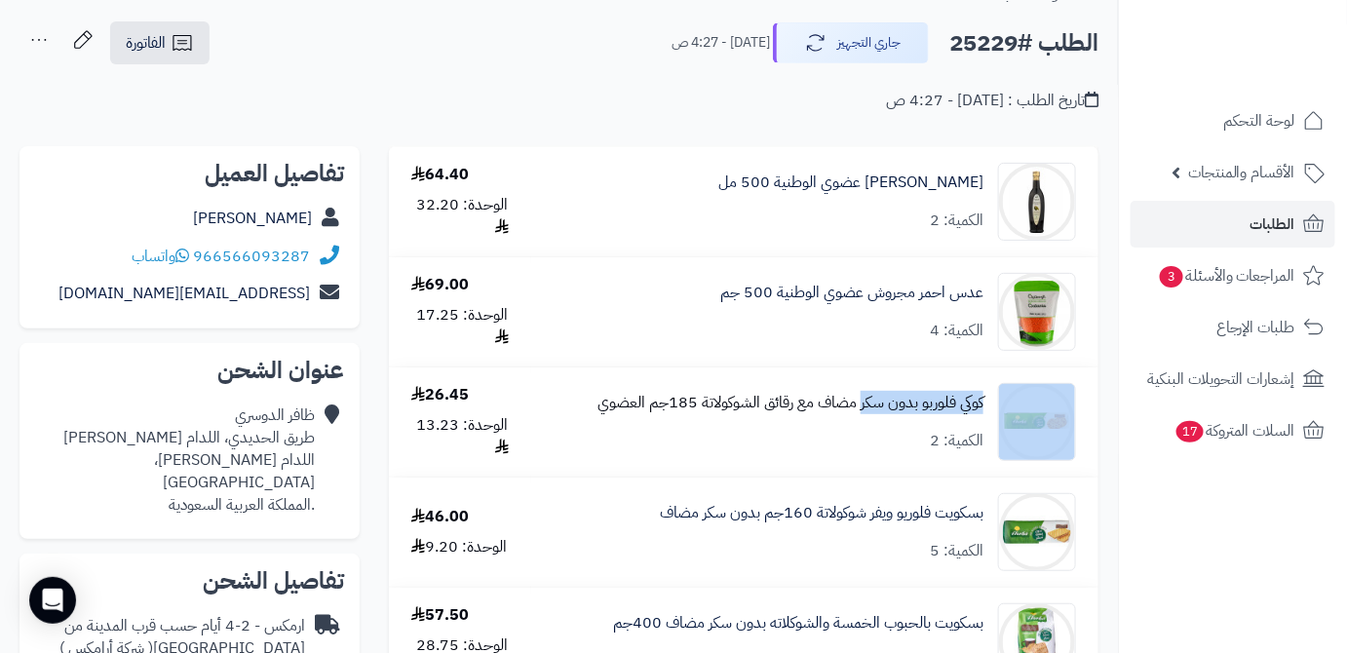
drag, startPoint x: 990, startPoint y: 400, endPoint x: 859, endPoint y: 411, distance: 132.1
click at [859, 411] on div "كوكي فلوربو بدون سكر مضاف مع رقائق الشوكولاتة 185جم العضوي الكمية: 2" at bounding box center [815, 422] width 552 height 78
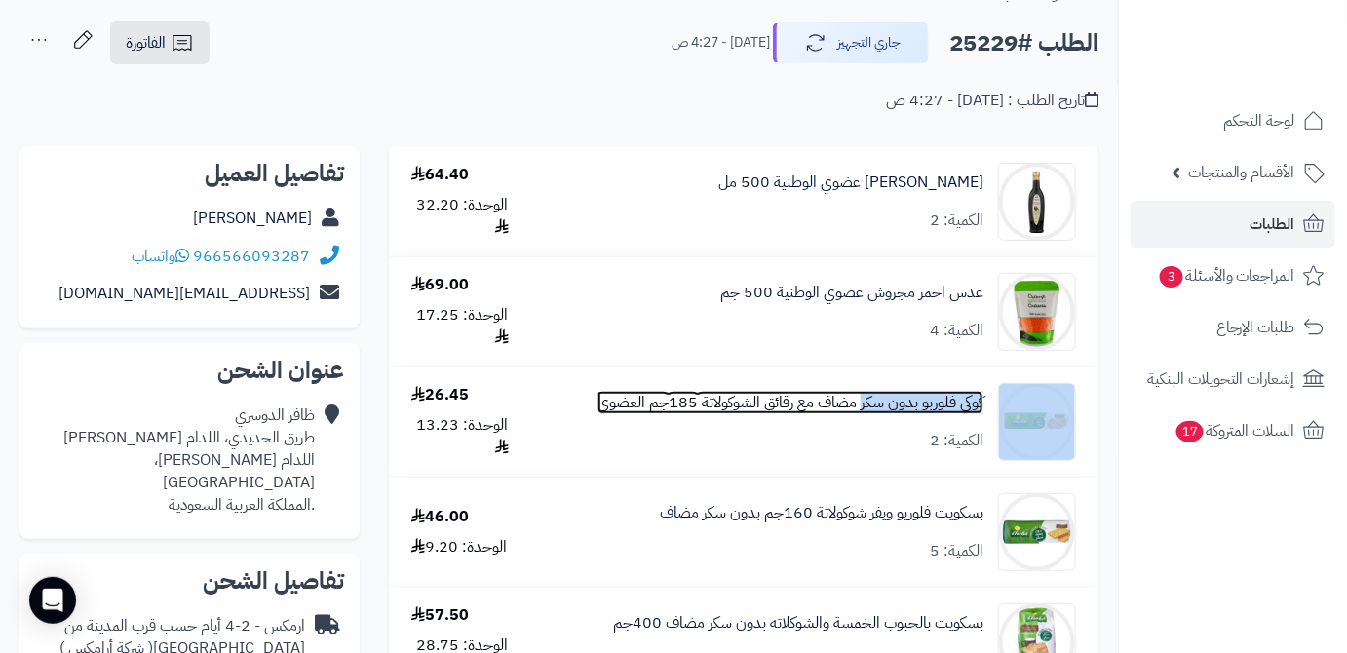
copy div "كوكي فلوربو بدون سكر"
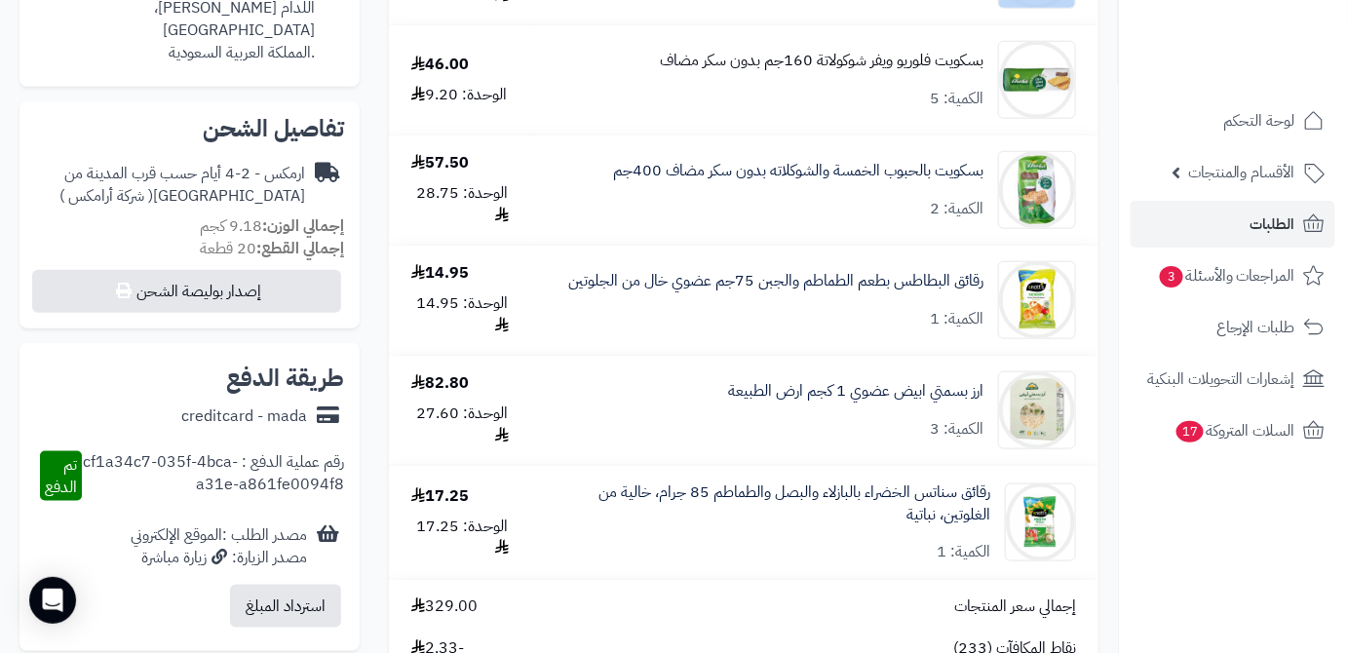
scroll to position [442, 0]
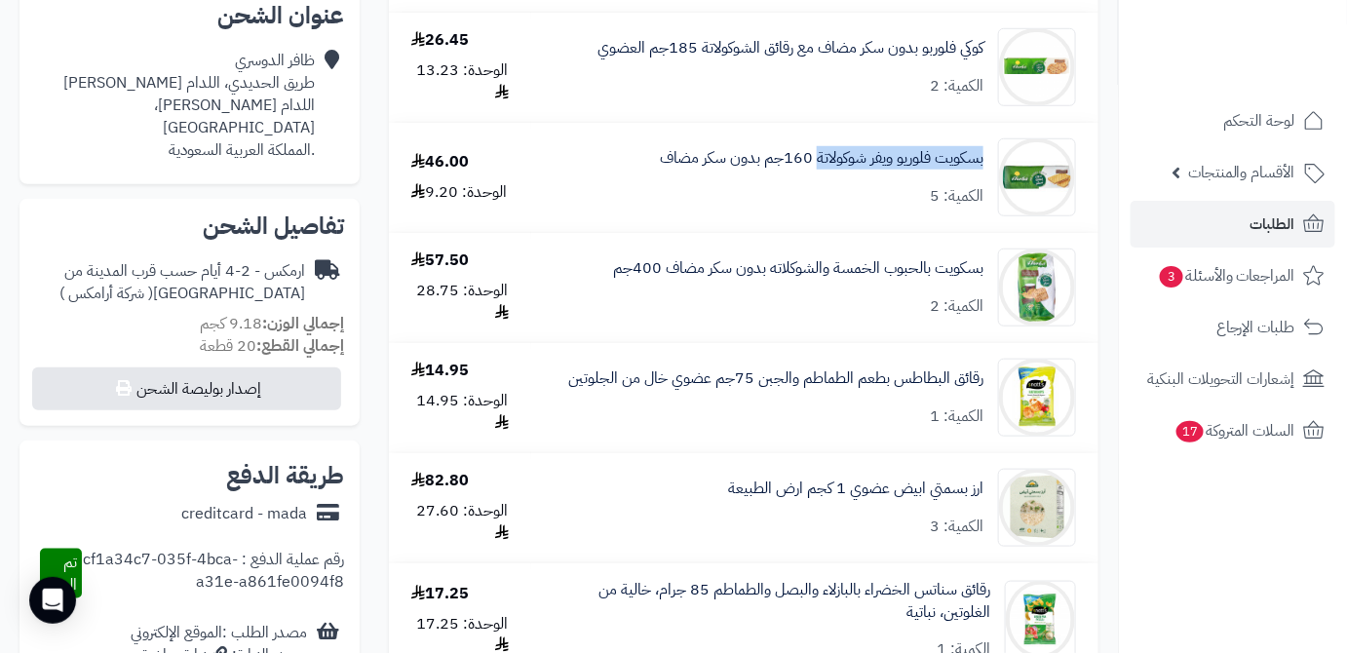
drag, startPoint x: 989, startPoint y: 157, endPoint x: 816, endPoint y: 179, distance: 174.9
click at [816, 179] on div "بسكويت فلوريو ويفر شوكولاتة 160جم بدون سكر مضاف الكمية: 5" at bounding box center [815, 177] width 552 height 78
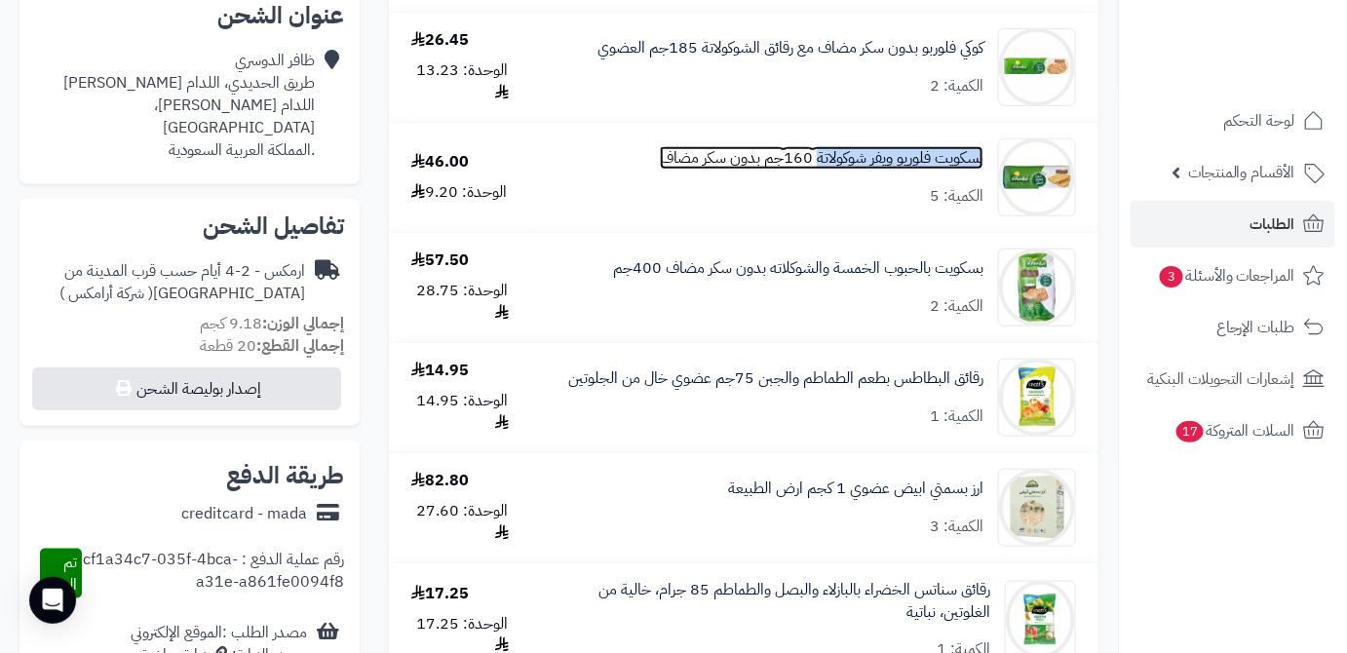
copy link "بسكويت فلوريو ويفر شوكولاتة"
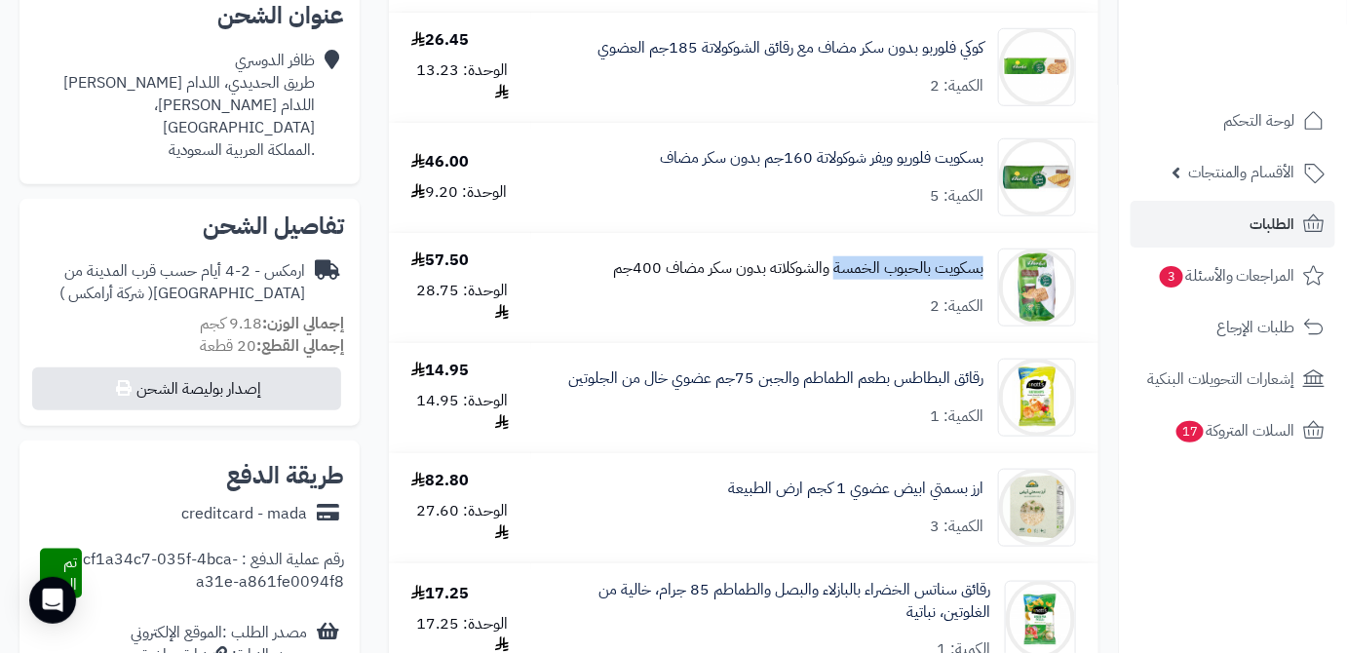
drag, startPoint x: 986, startPoint y: 271, endPoint x: 832, endPoint y: 276, distance: 154.1
click at [832, 276] on div "بسكويت بالحبوب الخمسة والشوكلاته بدون سكر مضاف 400جم الكمية: 2" at bounding box center [815, 288] width 552 height 78
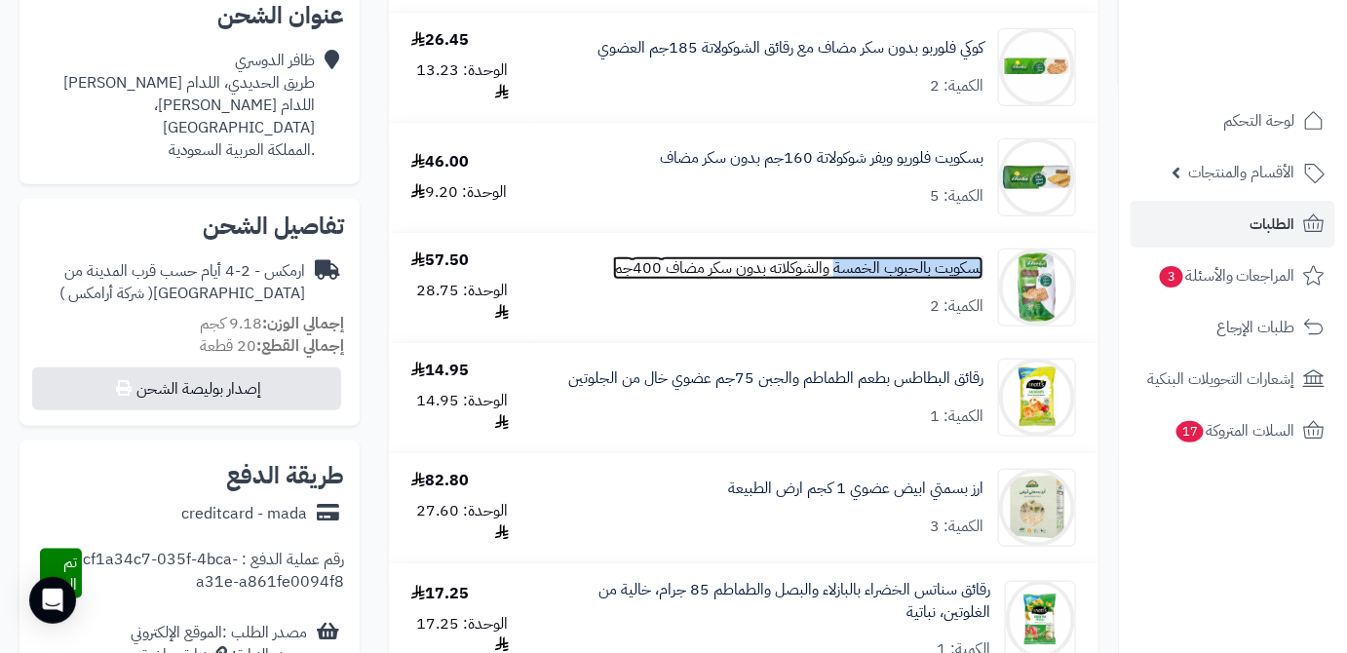
copy link "بسكويت بالحبوب الخمسة"
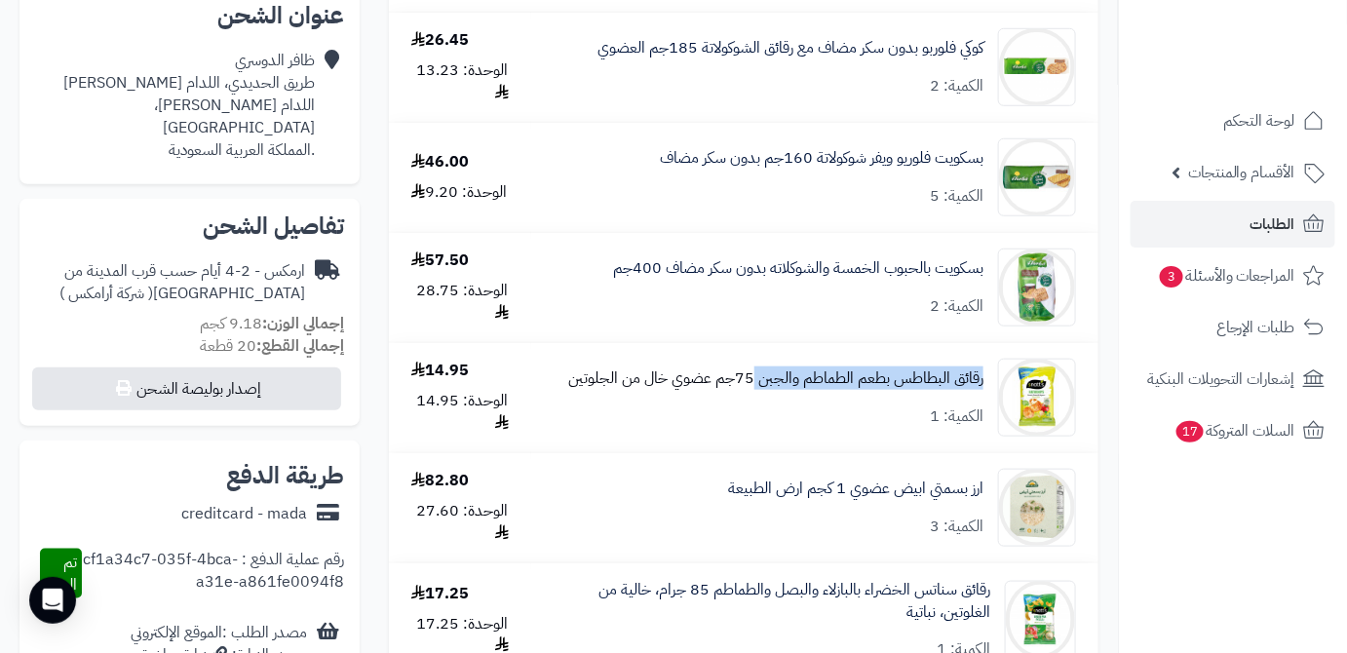
drag, startPoint x: 984, startPoint y: 379, endPoint x: 753, endPoint y: 390, distance: 231.2
click at [753, 390] on div "رقائق البطاطس بطعم الطماطم والجبن 75جم عضوي خال من الجلوتين الكمية: 1" at bounding box center [815, 398] width 552 height 78
copy link "رقائق البطاطس بطعم الطماطم والجبن"
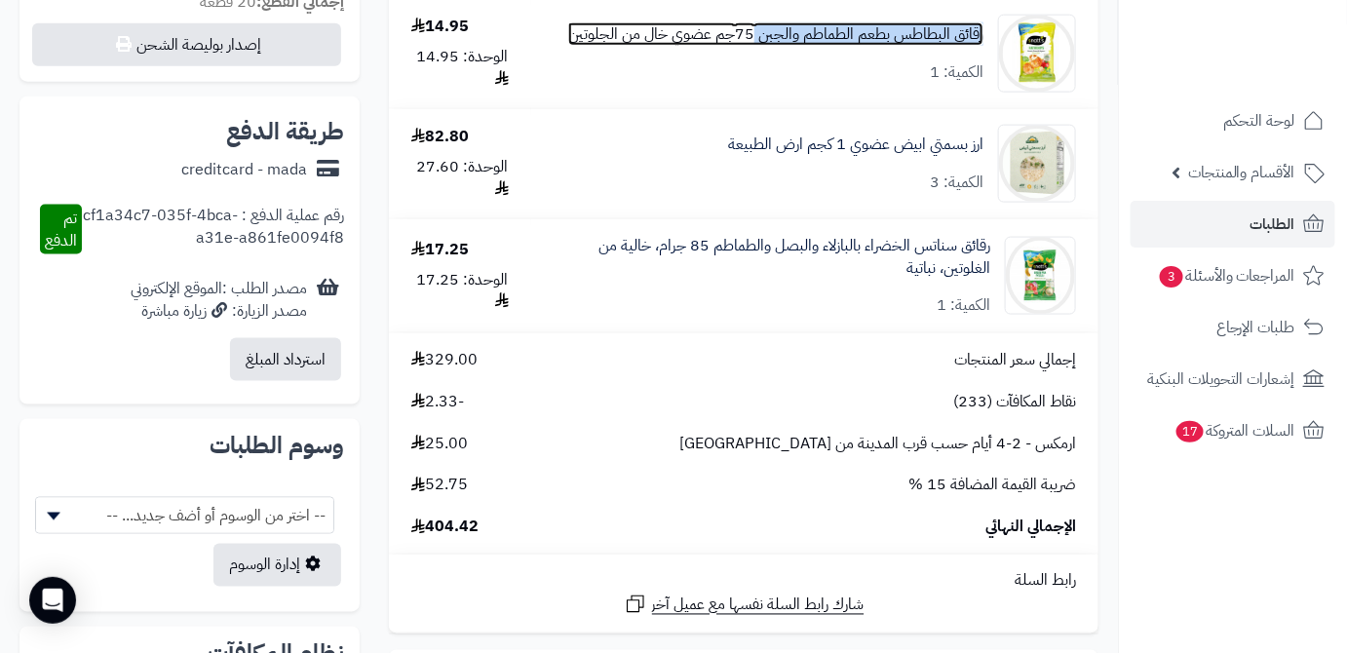
scroll to position [797, 0]
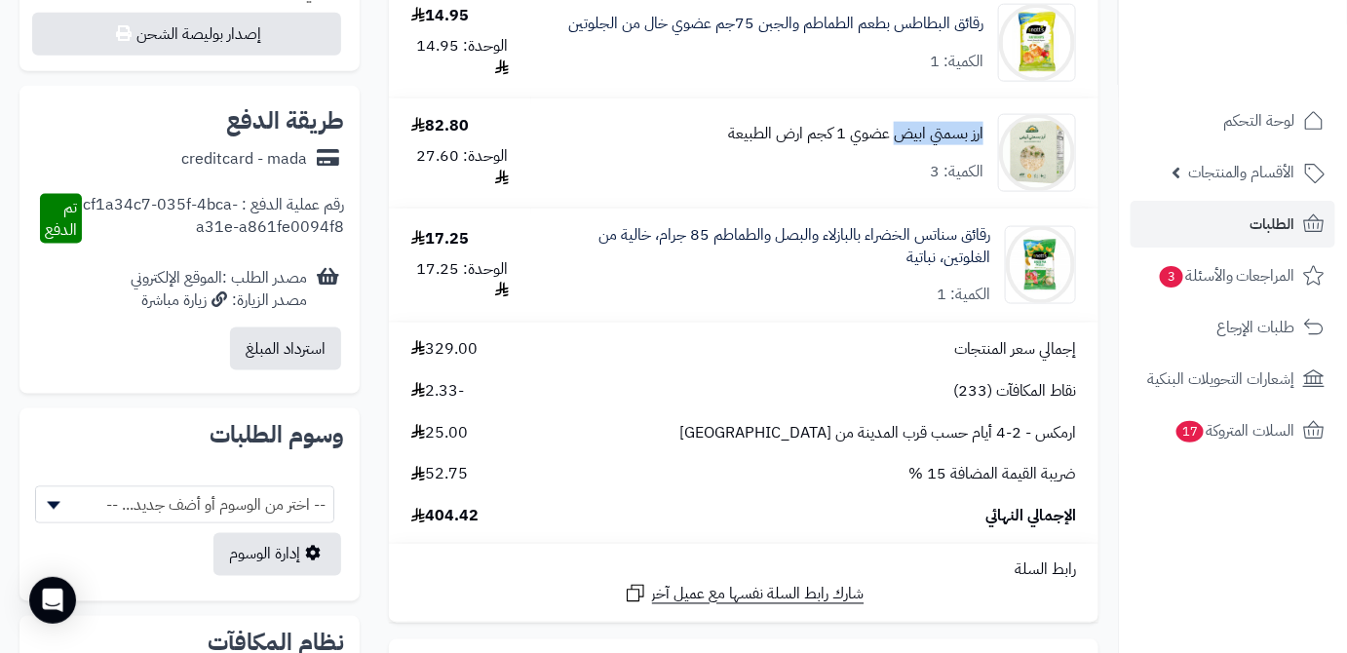
drag, startPoint x: 986, startPoint y: 138, endPoint x: 892, endPoint y: 143, distance: 94.7
click at [892, 143] on div "ارز بسمتي ابيض عضوي 1 كجم ارض الطبيعة الكمية: 3" at bounding box center [815, 153] width 552 height 78
copy link "ارز بسمتي ابيض"
drag, startPoint x: 995, startPoint y: 232, endPoint x: 767, endPoint y: 248, distance: 228.6
click at [767, 248] on div "رقائق سناتس الخضراء بالبازلاء والبصل والطماطم 85 جرام، خالية من الغلوتين، نباتي…" at bounding box center [815, 265] width 552 height 83
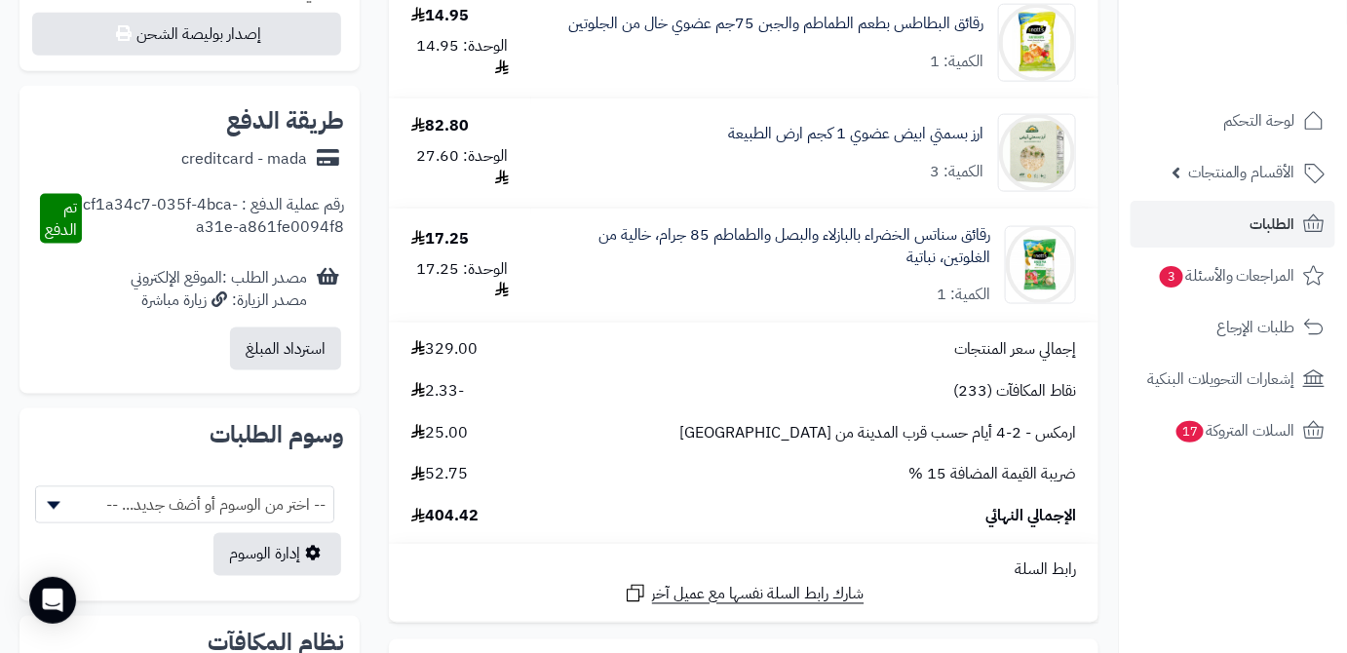
click at [769, 277] on div "رقائق سناتس الخضراء بالبازلاء والبصل والطماطم 85 جرام، خالية من الغلوتين، نباتي…" at bounding box center [772, 265] width 437 height 83
drag, startPoint x: 995, startPoint y: 234, endPoint x: 711, endPoint y: 247, distance: 283.9
click at [711, 247] on div "رقائق سناتس الخضراء بالبازلاء والبصل والطماطم 85 جرام، خالية من الغلوتين، نباتي…" at bounding box center [815, 265] width 552 height 83
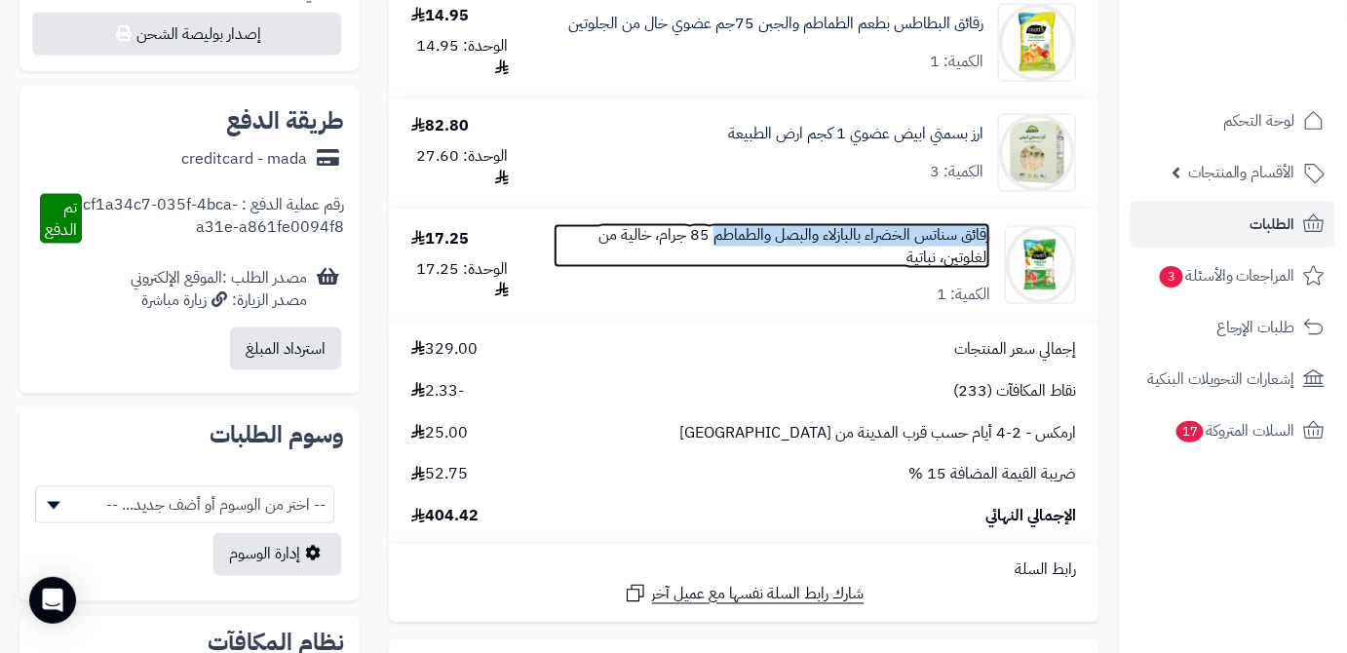
copy link "رقائق سناتس الخضراء بالبازلاء والبصل والطماطم"
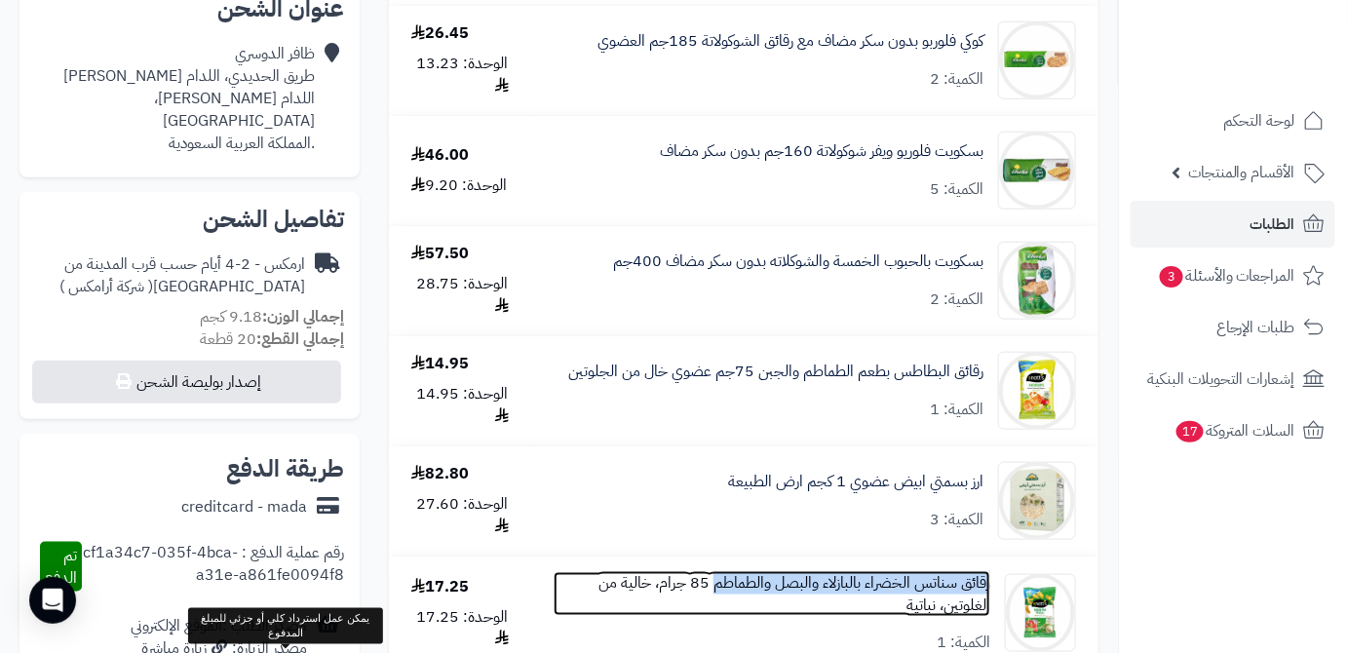
scroll to position [442, 0]
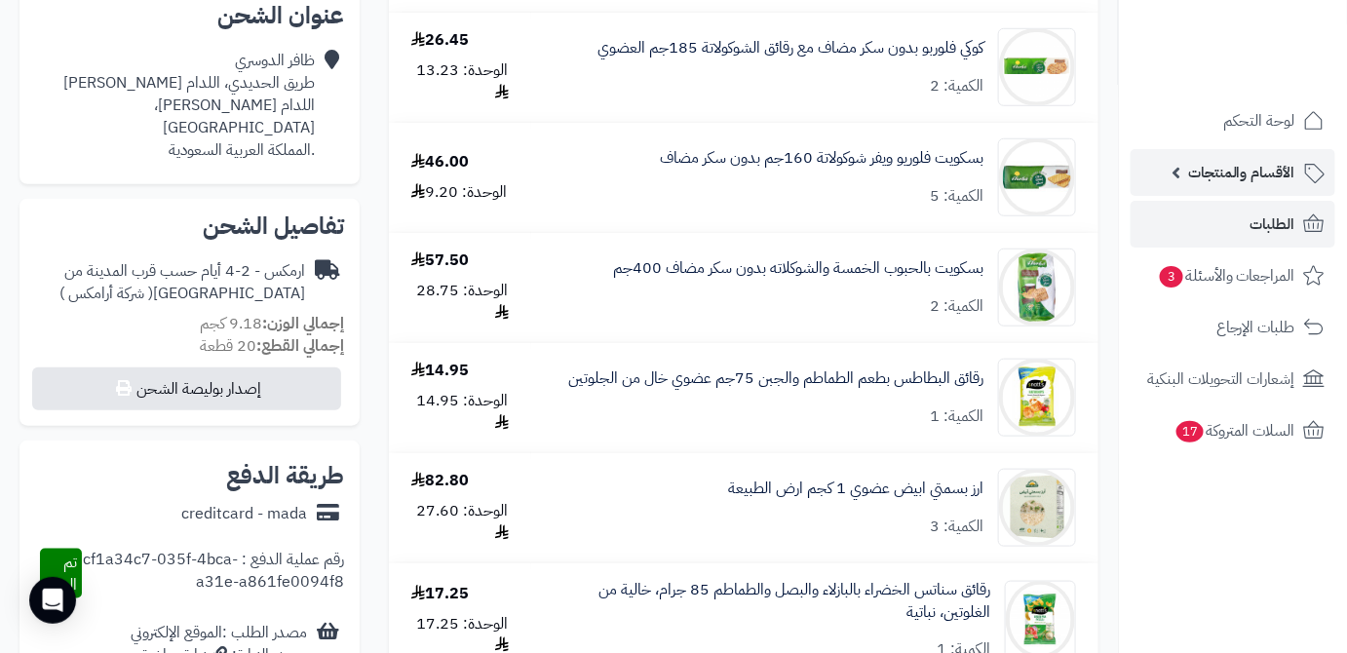
click at [1229, 167] on span "الأقسام والمنتجات" at bounding box center [1241, 172] width 107 height 27
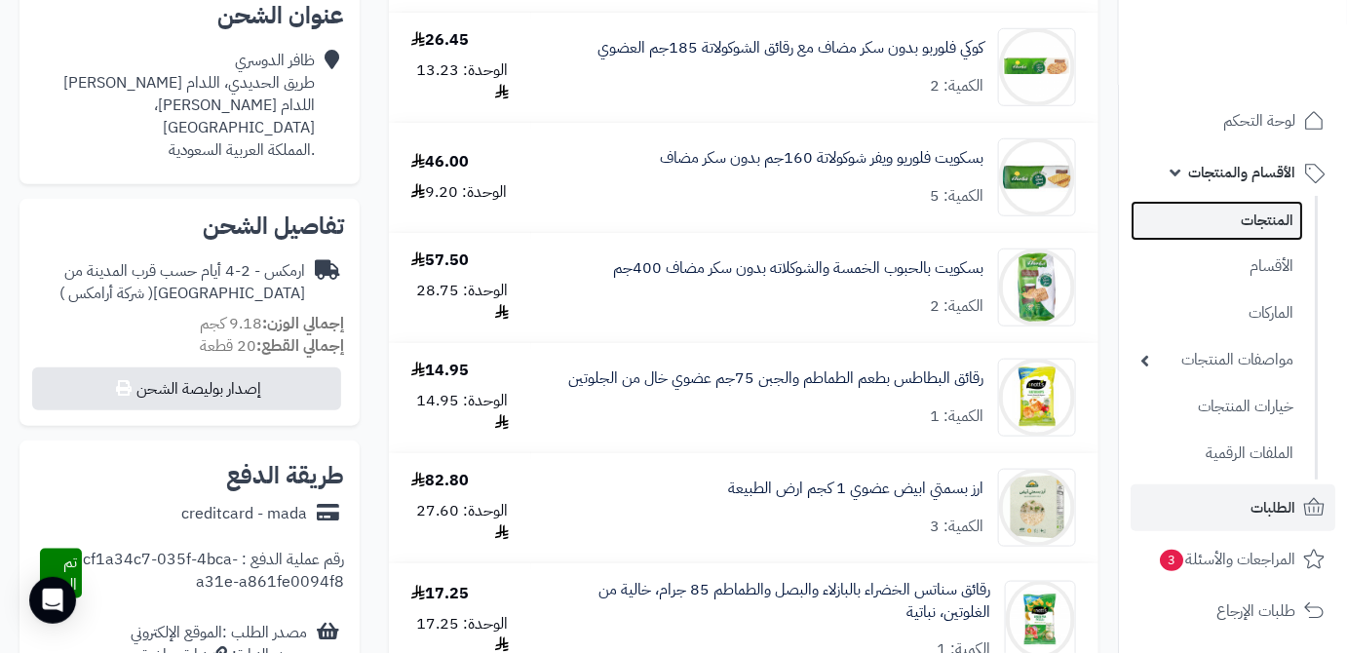
click at [1229, 224] on link "المنتجات" at bounding box center [1216, 221] width 172 height 40
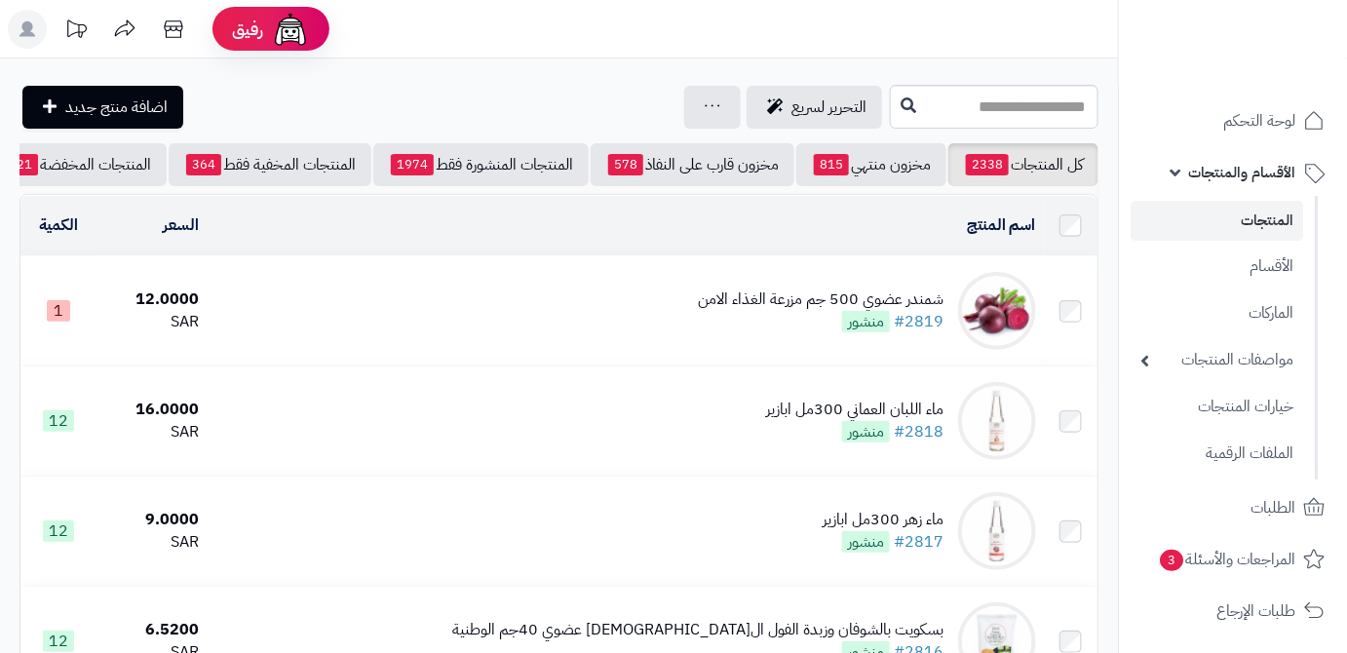
scroll to position [0, -206]
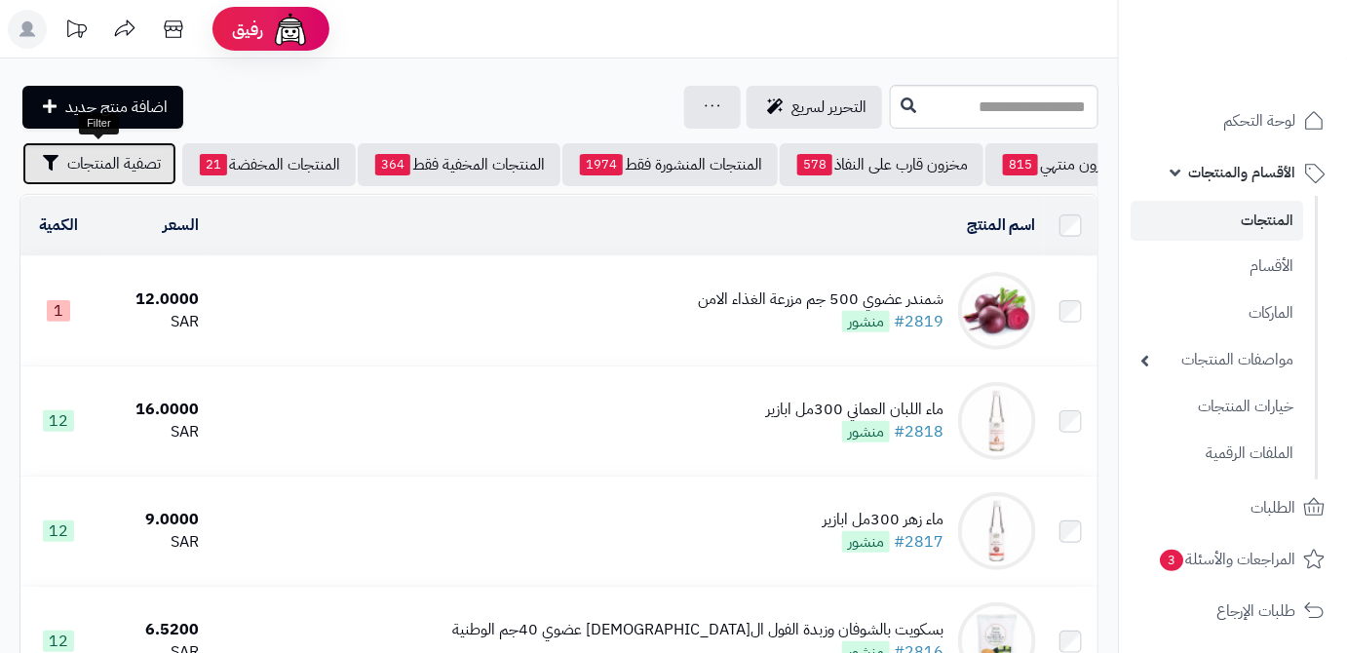
click at [67, 174] on span "تصفية المنتجات" at bounding box center [114, 163] width 94 height 23
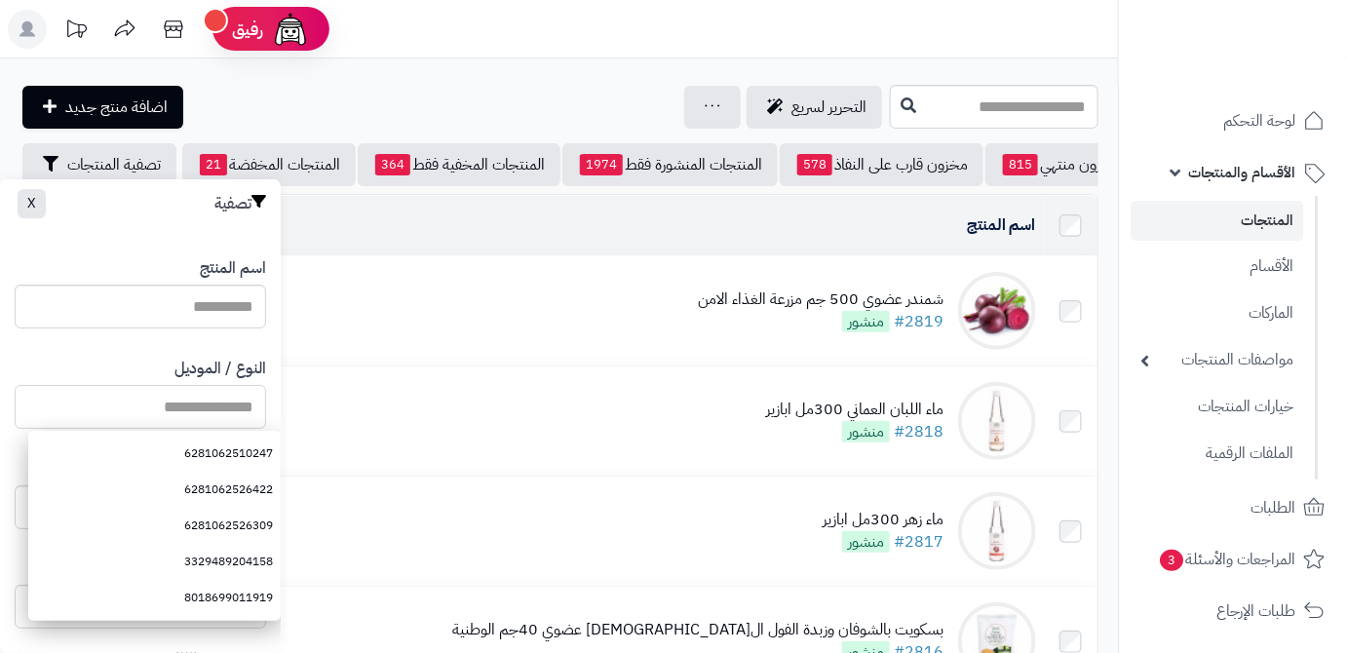
paste input "**********"
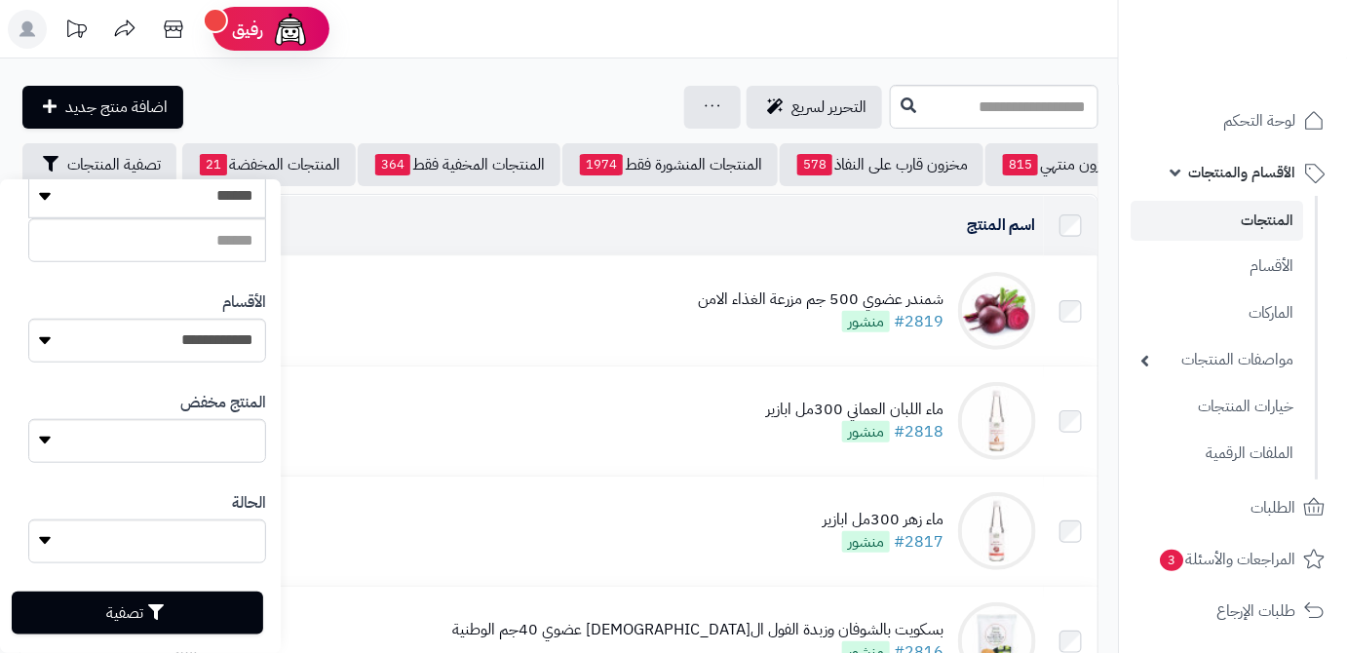
scroll to position [538, 0]
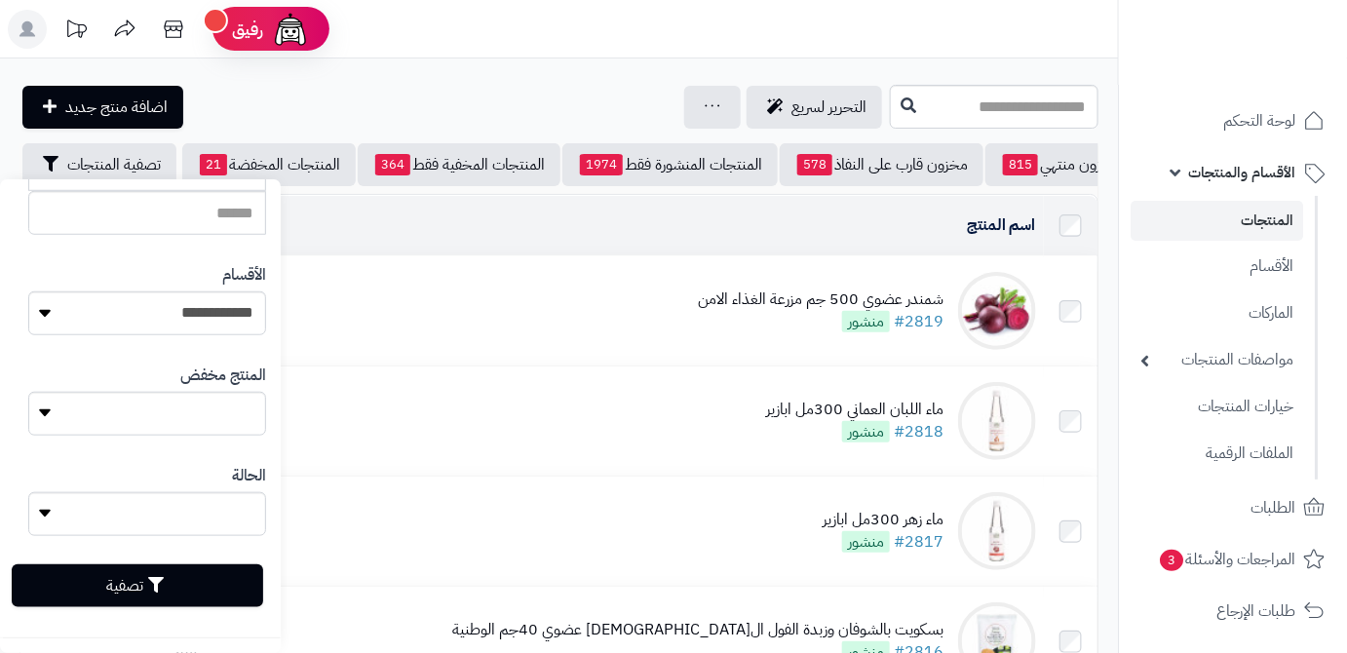
type input "**********"
click at [199, 593] on button "تصفية" at bounding box center [137, 585] width 251 height 43
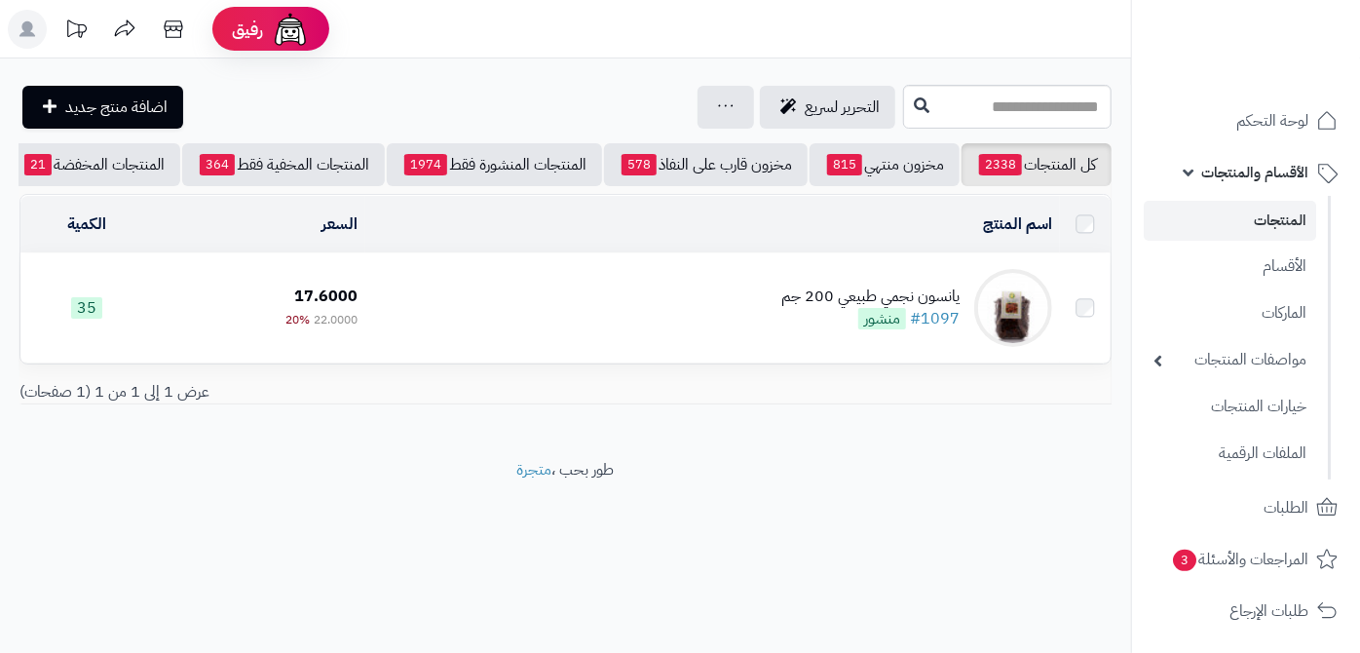
click at [796, 308] on div "يانسون نجمي طبيعي 200 جم" at bounding box center [871, 297] width 178 height 22
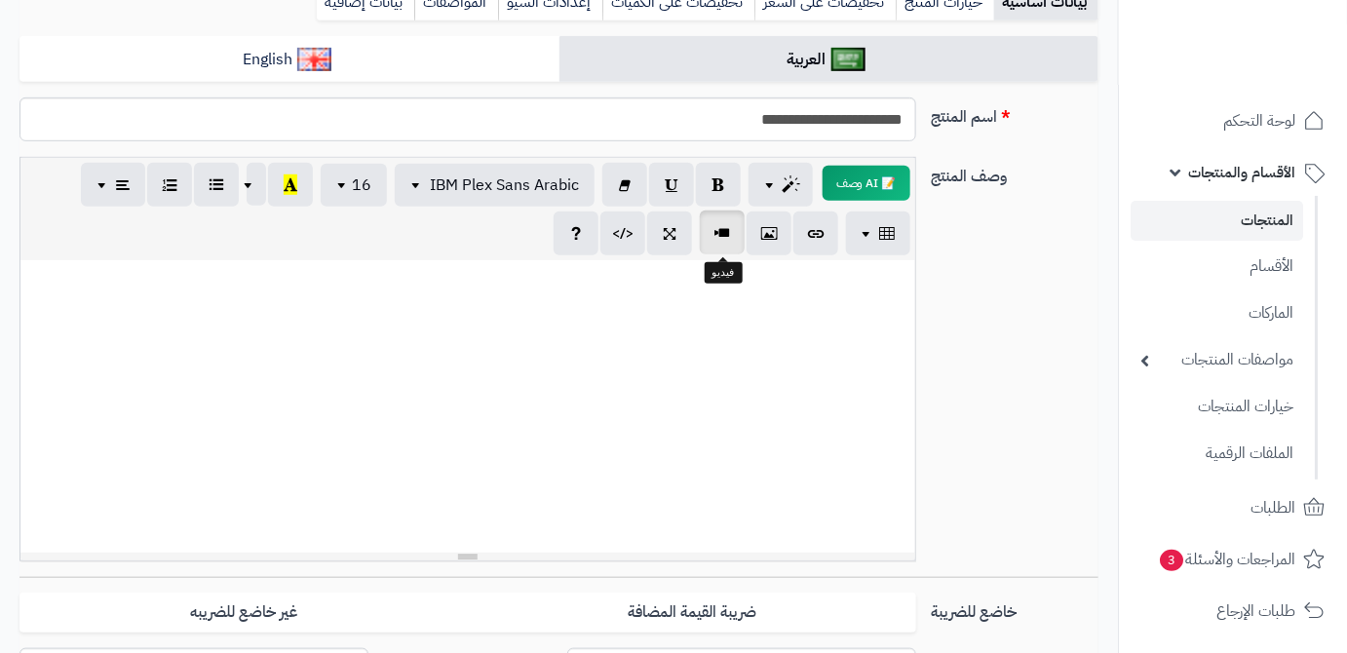
scroll to position [354, 0]
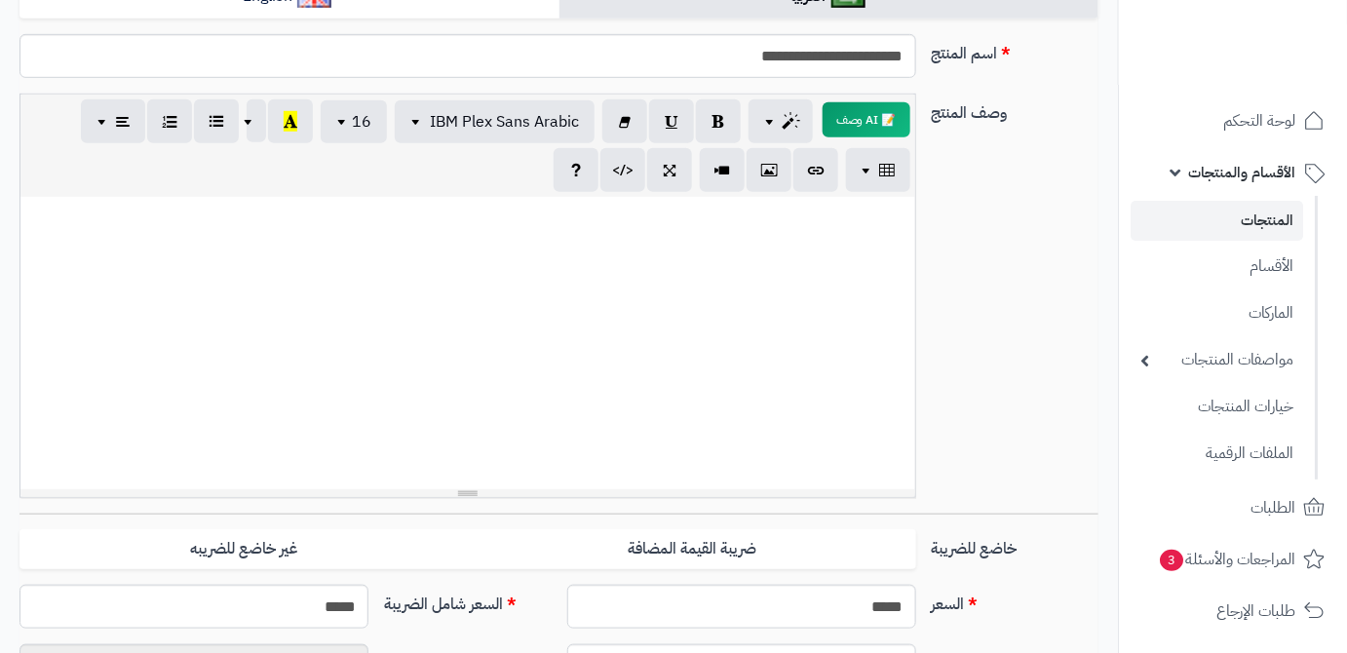
paste div
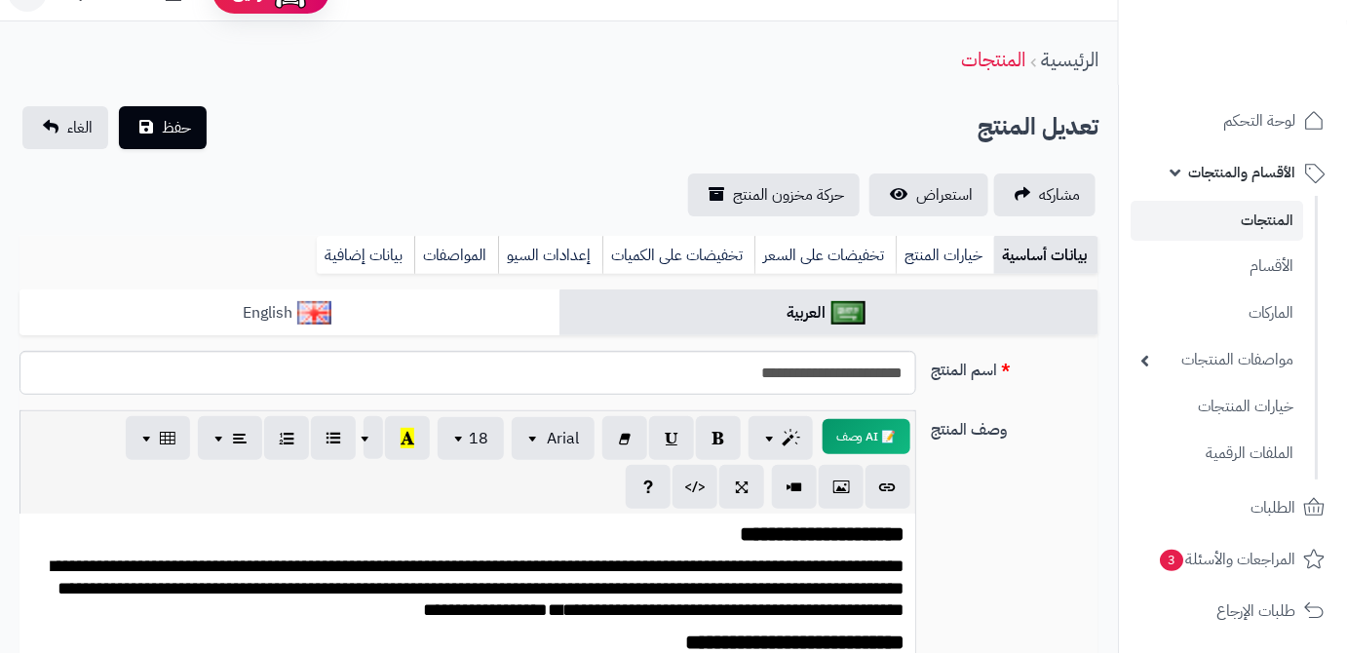
scroll to position [0, 0]
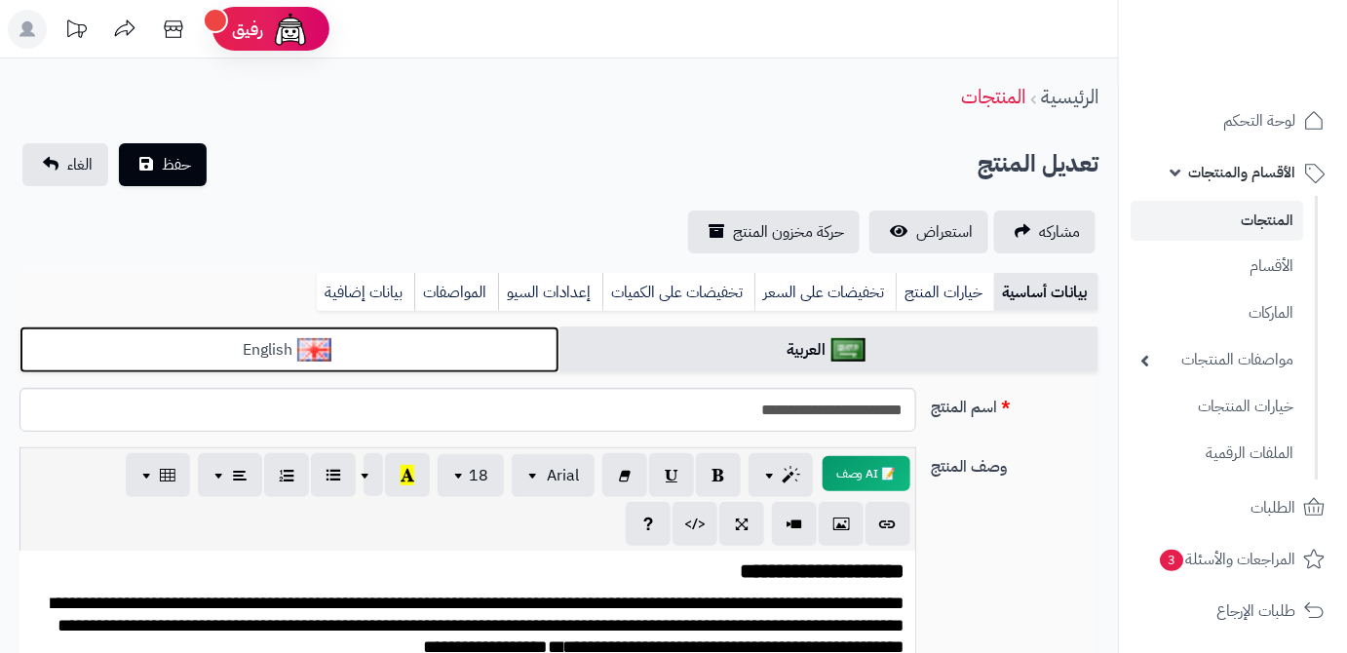
click at [404, 340] on link "English" at bounding box center [289, 350] width 540 height 48
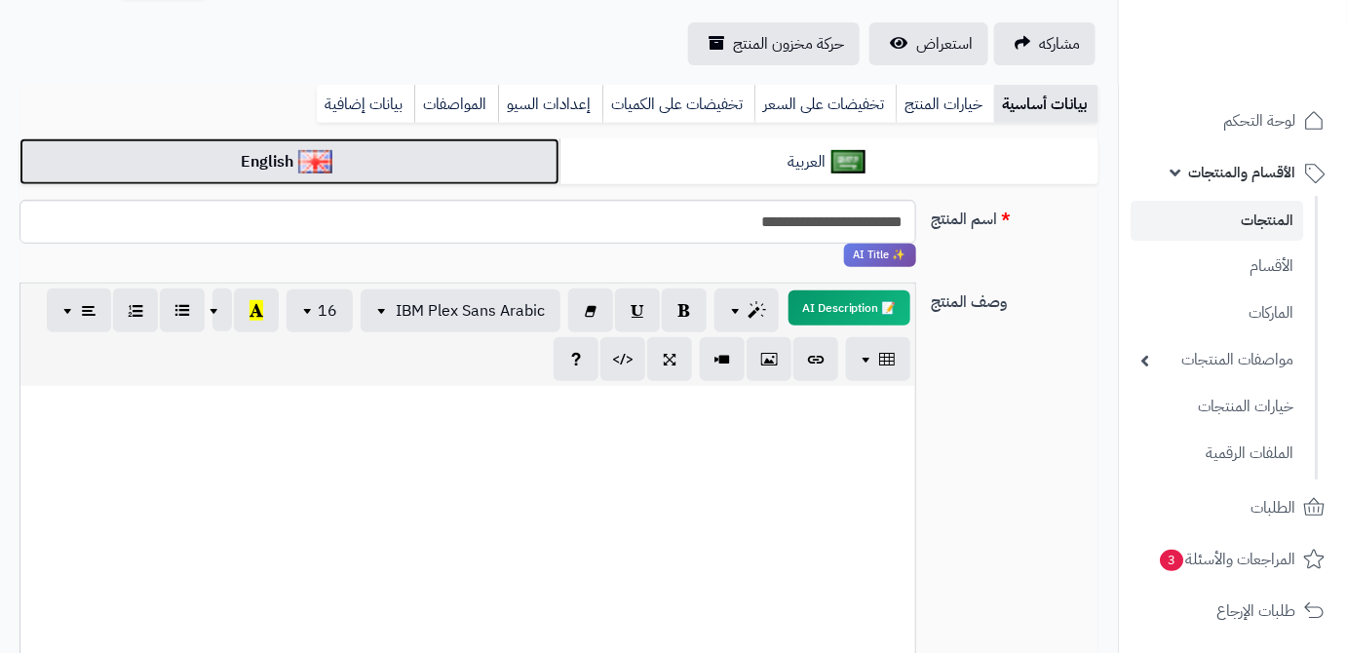
scroll to position [265, 0]
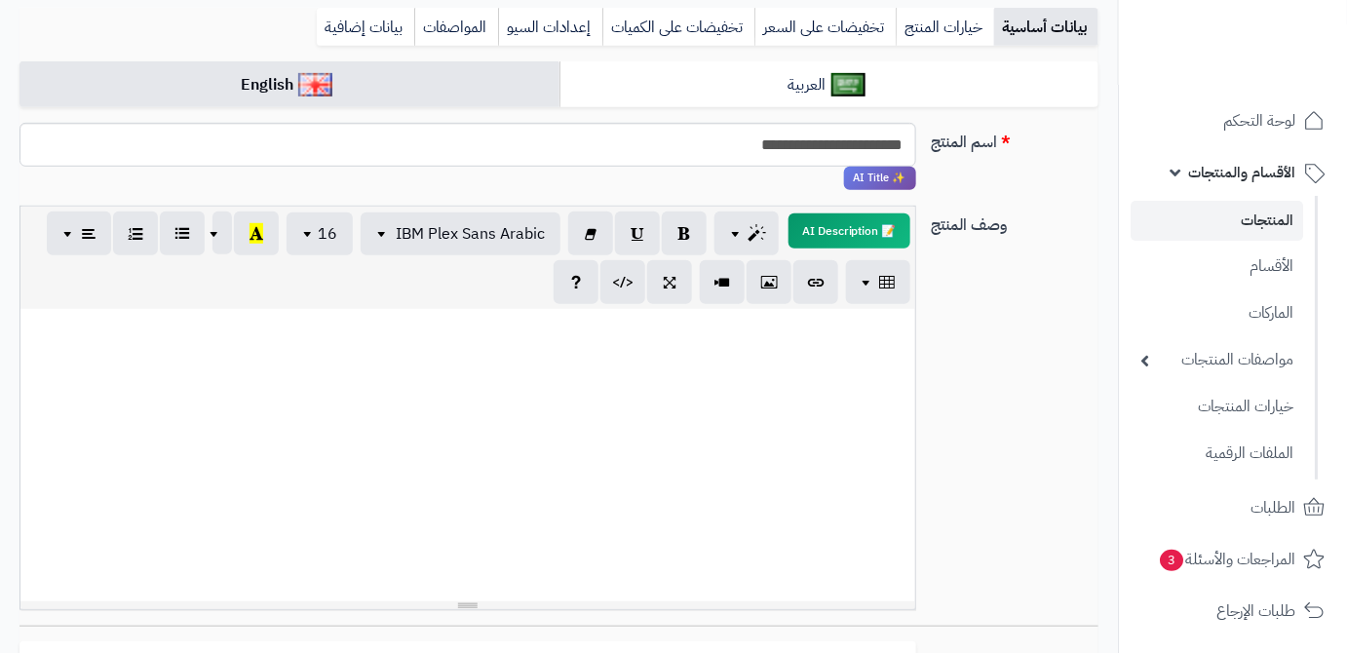
paste div
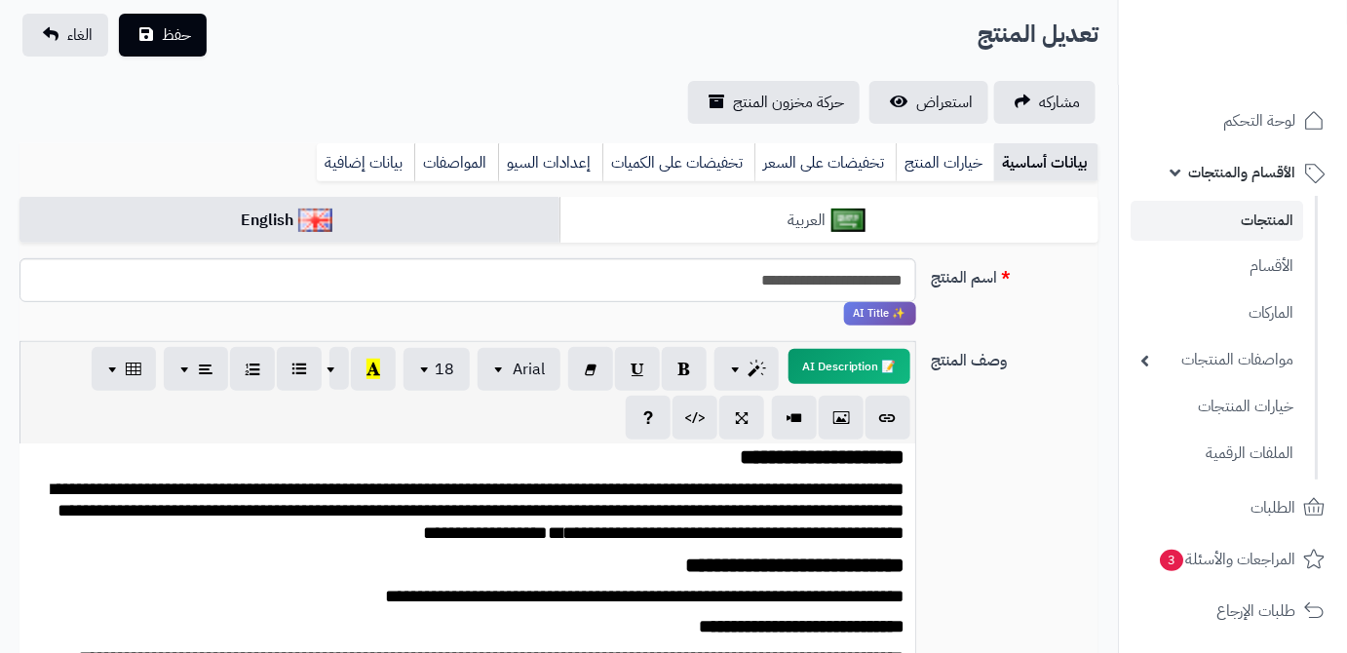
scroll to position [0, 0]
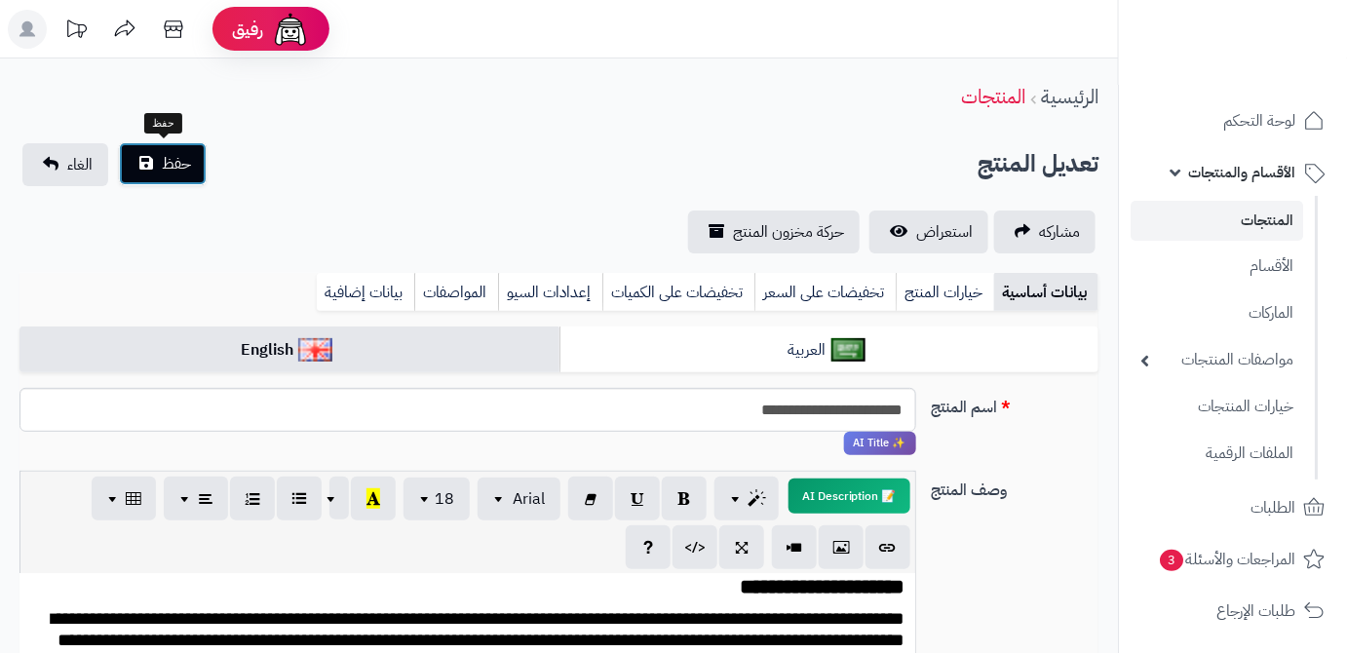
click at [169, 172] on span "حفظ" at bounding box center [176, 163] width 29 height 23
